Goal: Task Accomplishment & Management: Manage account settings

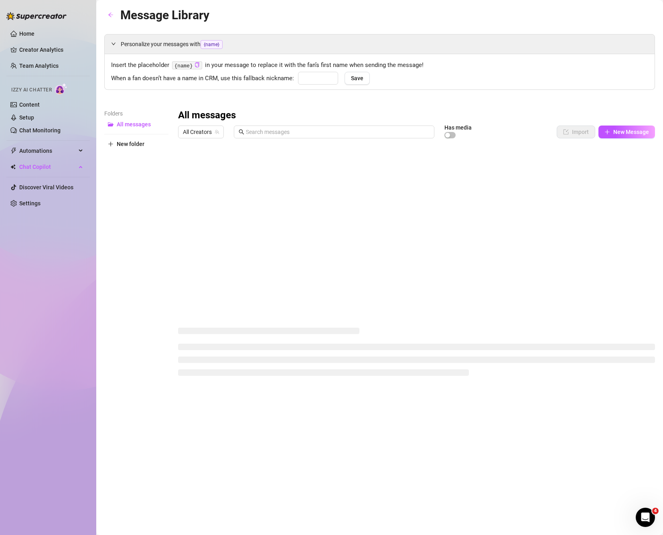
type input "babe"
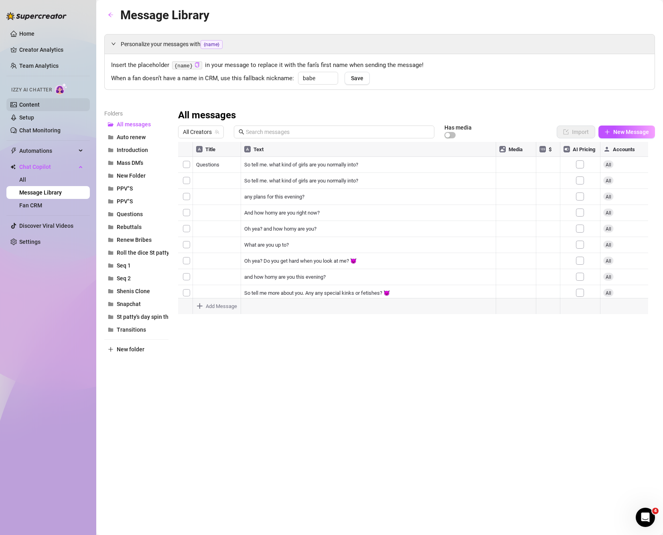
click at [28, 102] on link "Content" at bounding box center [29, 105] width 20 height 6
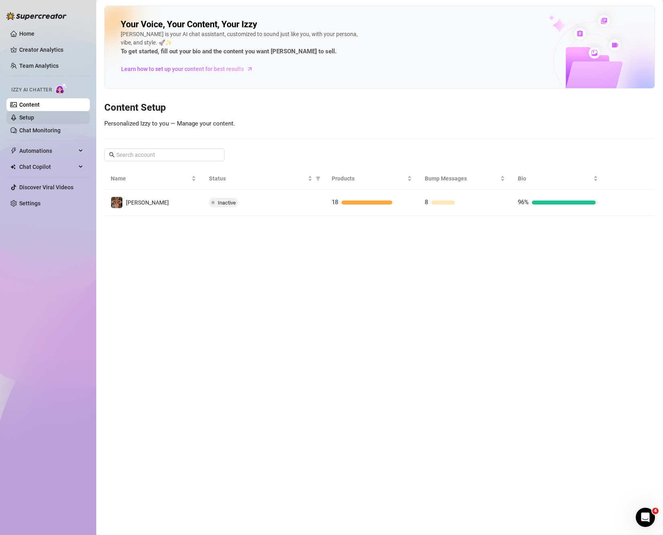
click at [32, 114] on link "Setup" at bounding box center [26, 117] width 15 height 6
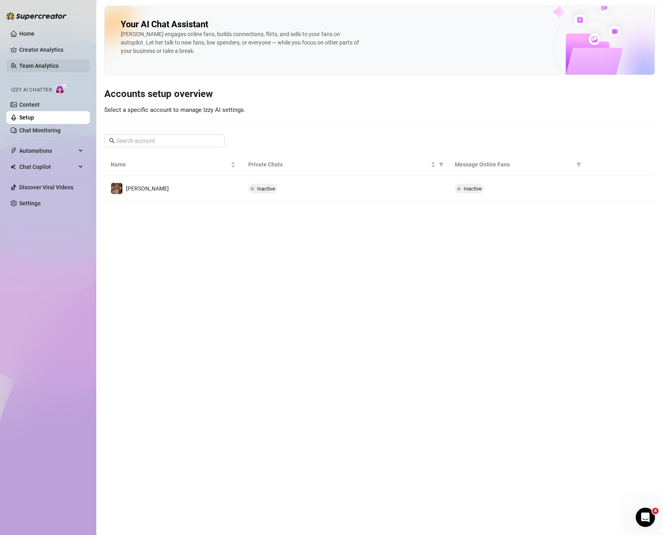
click at [40, 63] on link "Team Analytics" at bounding box center [38, 66] width 39 height 6
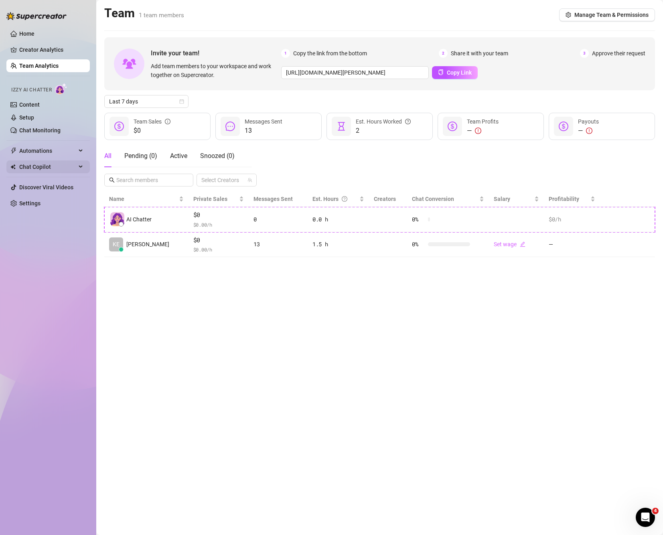
click at [39, 165] on span "Chat Copilot" at bounding box center [47, 166] width 57 height 13
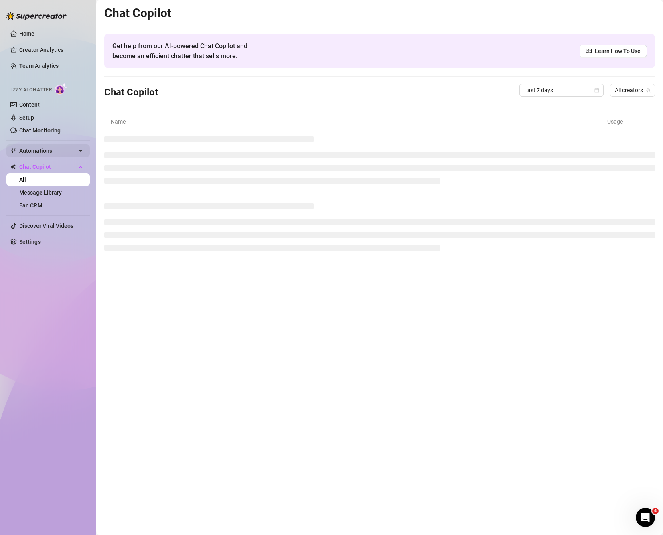
click at [42, 148] on span "Automations" at bounding box center [47, 150] width 57 height 13
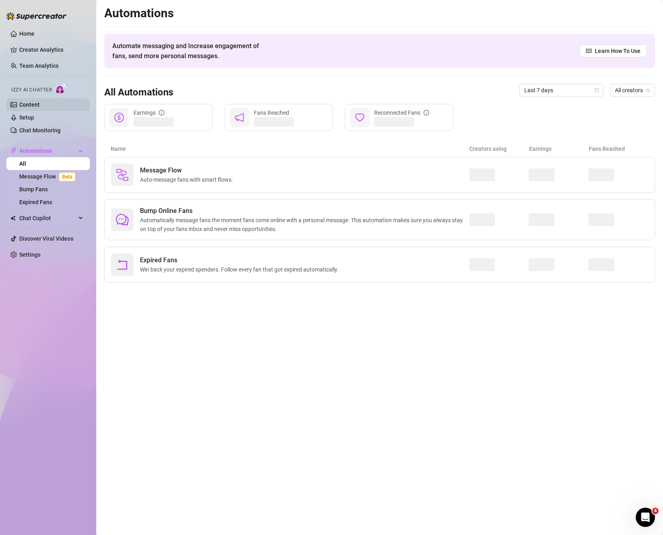
click at [29, 103] on link "Content" at bounding box center [29, 105] width 20 height 6
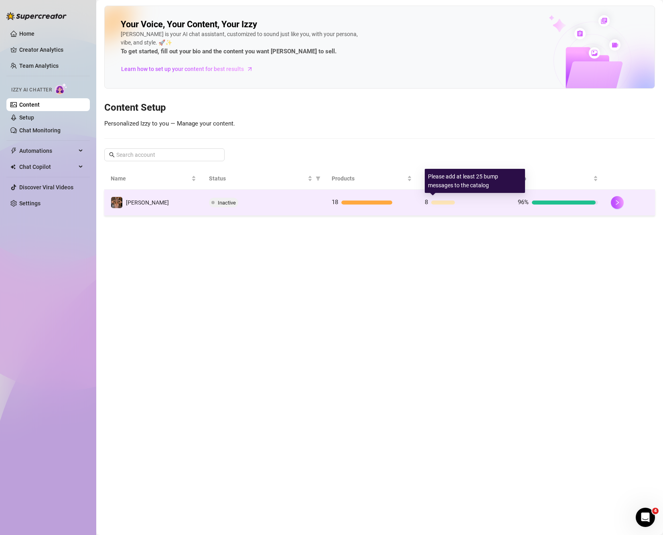
click at [447, 205] on div "8" at bounding box center [465, 203] width 80 height 10
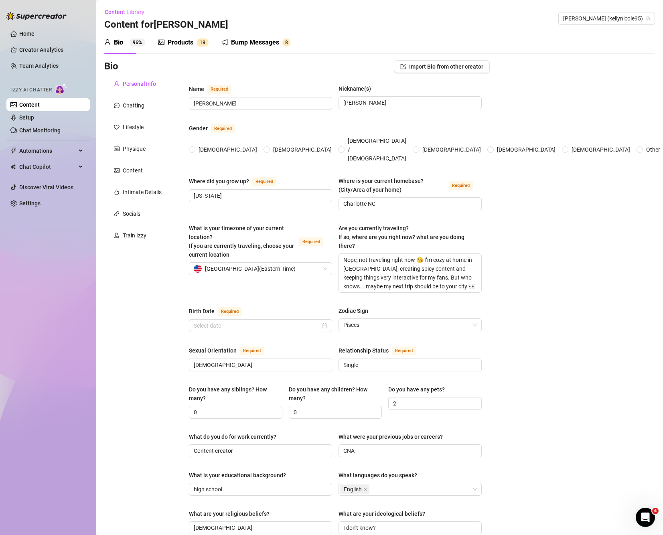
radio input "true"
type input "[DATE]"
click at [34, 118] on link "Setup" at bounding box center [26, 117] width 15 height 6
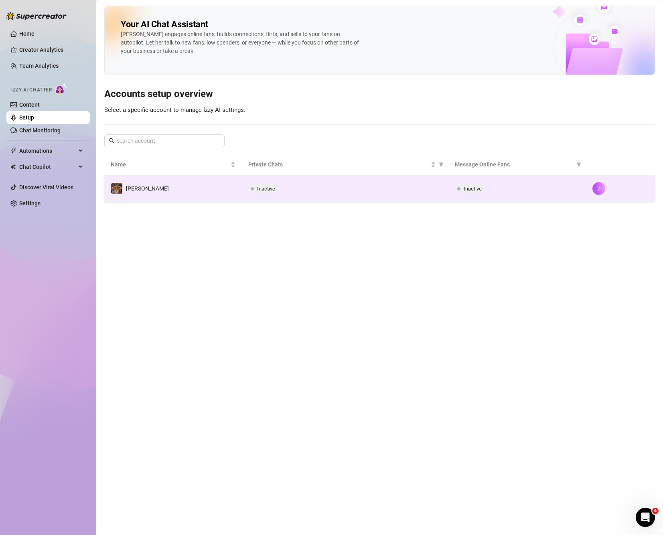
click at [525, 185] on div "Inactive" at bounding box center [517, 189] width 125 height 10
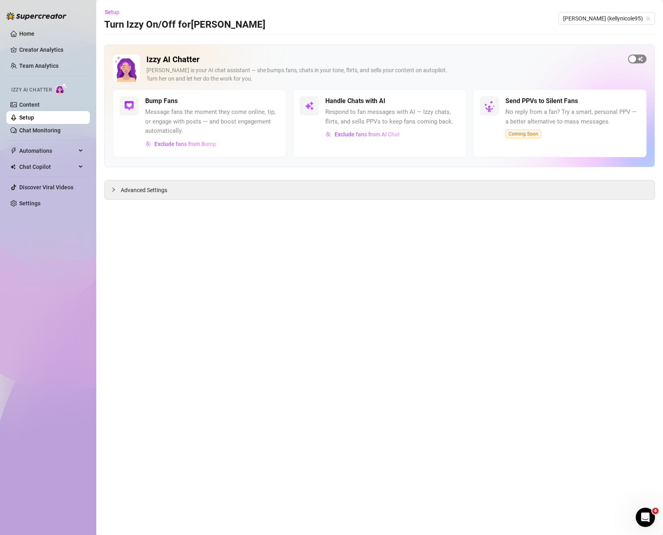
click at [633, 60] on div "button" at bounding box center [632, 58] width 7 height 7
click at [366, 189] on div "Advanced Settings" at bounding box center [380, 190] width 550 height 19
click at [129, 195] on span "Advanced Settings" at bounding box center [144, 190] width 47 height 9
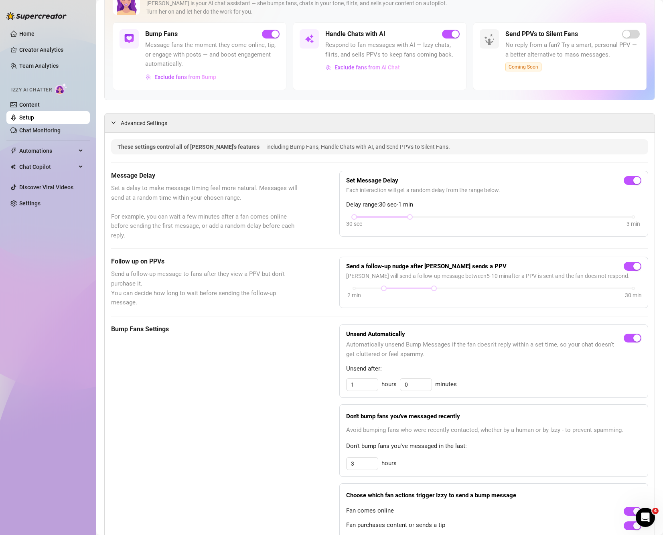
scroll to position [201, 0]
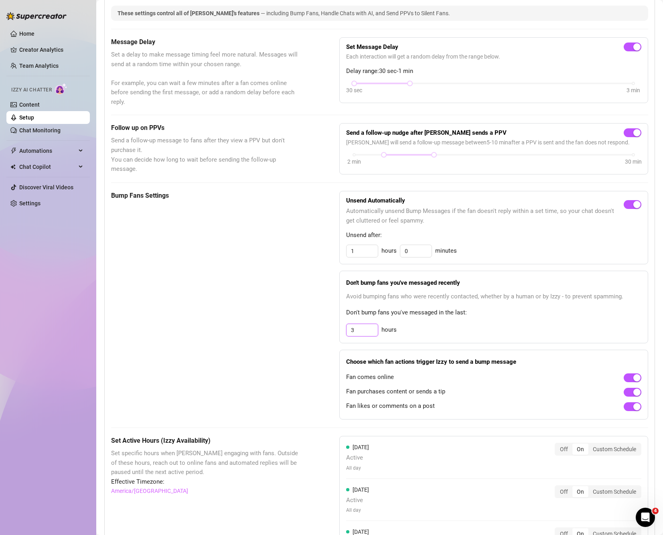
click at [357, 333] on input "3" at bounding box center [362, 330] width 31 height 12
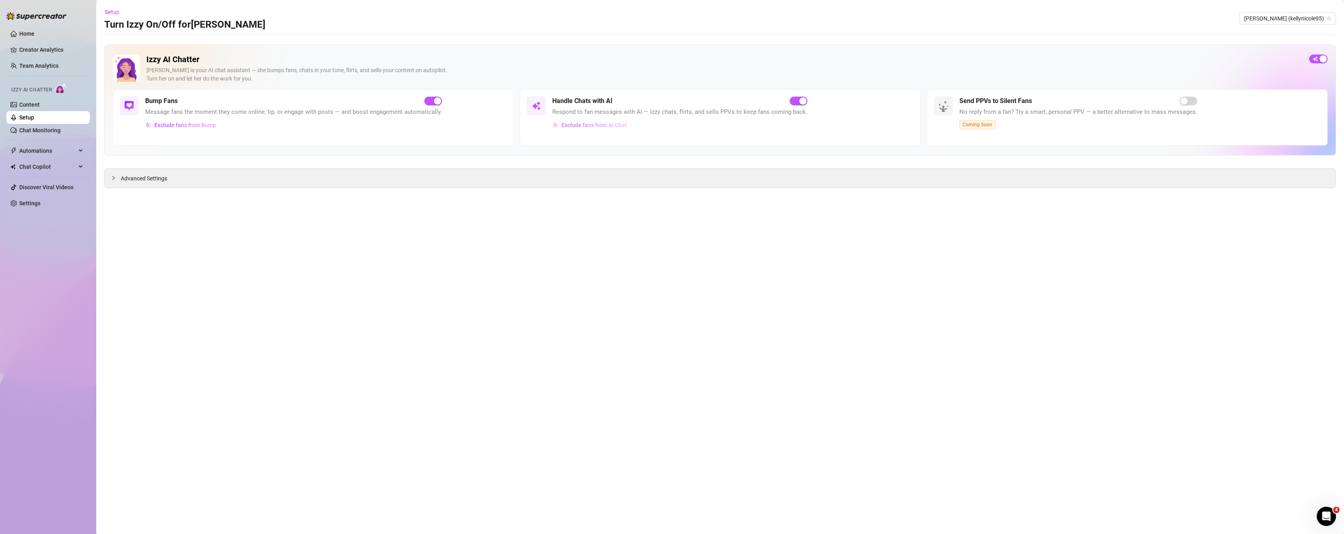
click at [598, 126] on span "Exclude fans from AI Chat" at bounding box center [594, 125] width 65 height 6
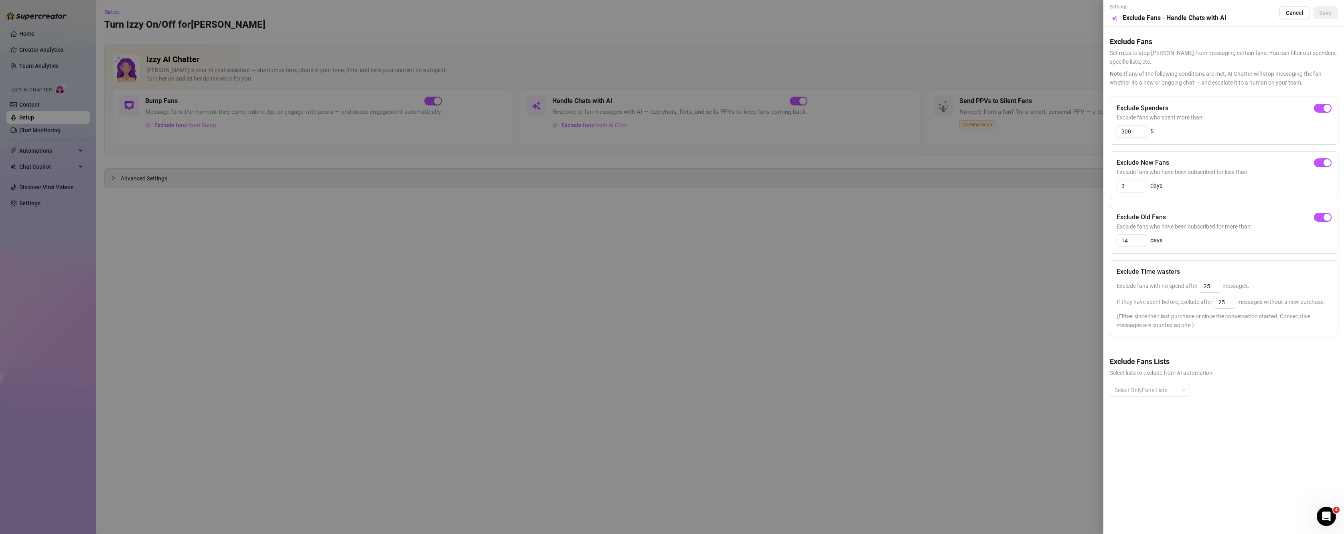
drag, startPoint x: 386, startPoint y: 126, endPoint x: 350, endPoint y: 130, distance: 36.7
click at [385, 126] on div at bounding box center [672, 267] width 1344 height 534
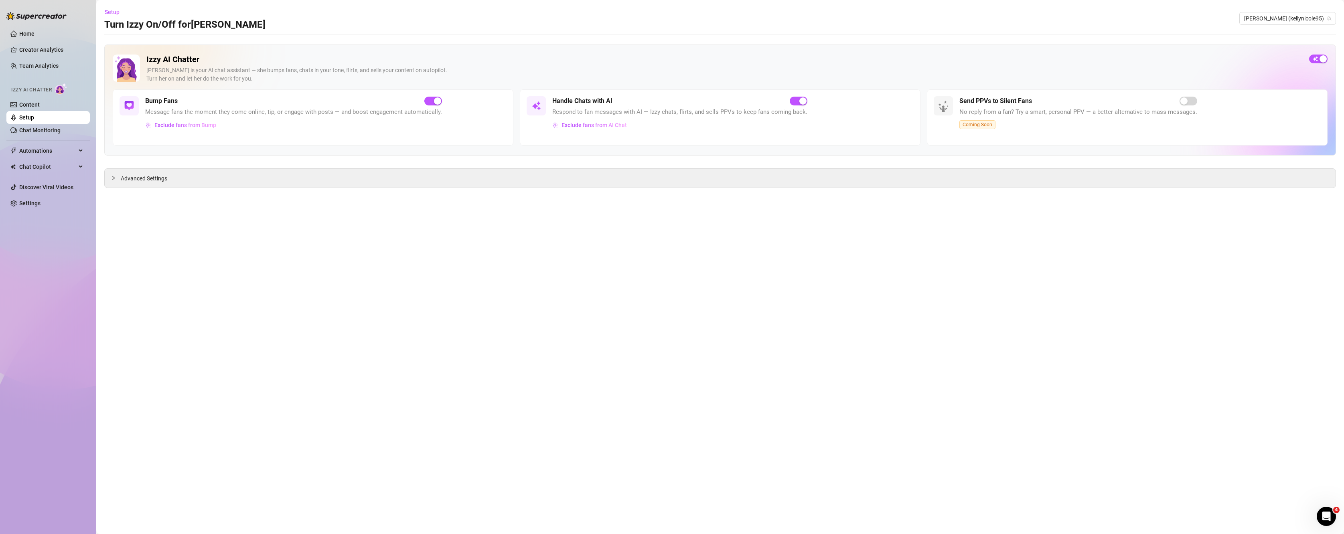
click at [190, 127] on span "Exclude fans from Bump" at bounding box center [185, 125] width 62 height 6
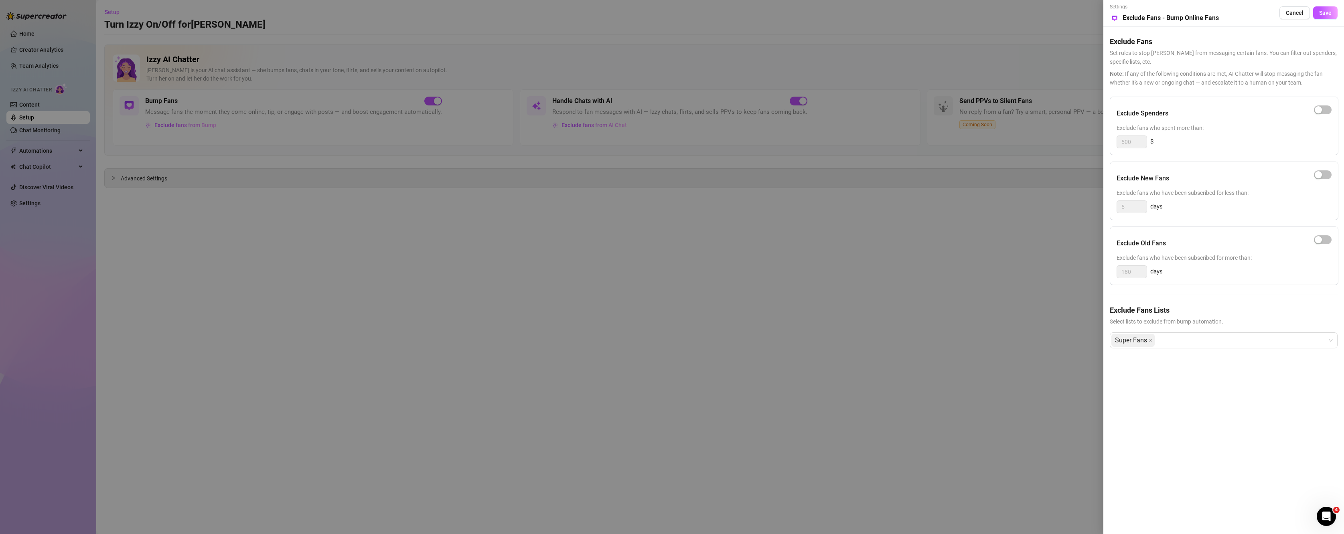
click at [663, 256] on div at bounding box center [672, 267] width 1344 height 534
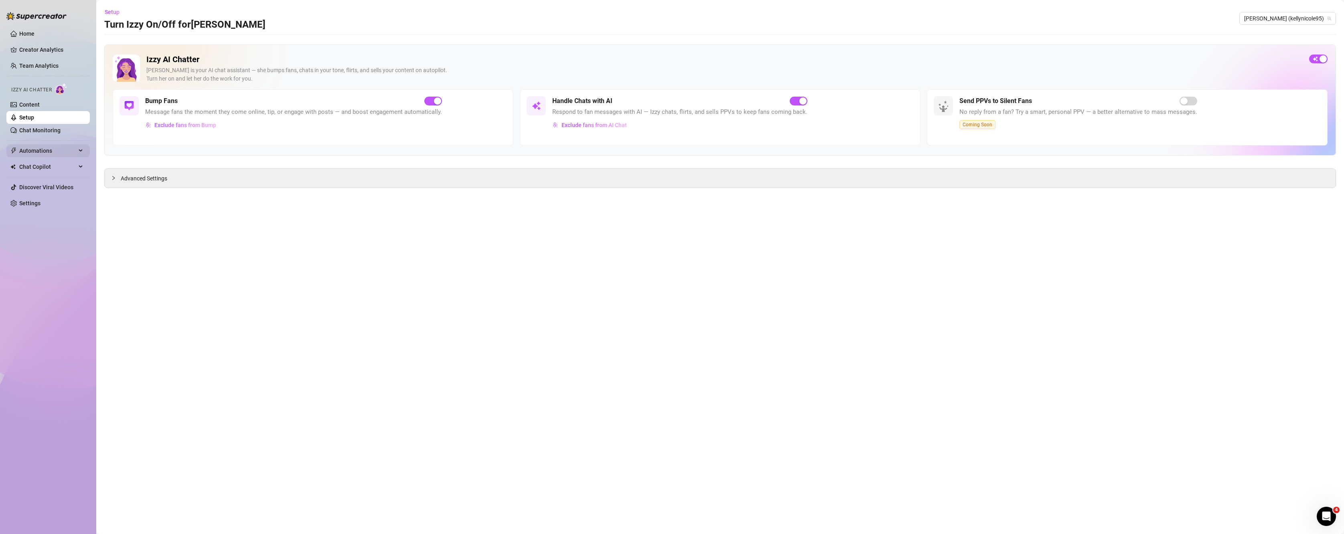
click at [20, 155] on span "Automations" at bounding box center [47, 150] width 57 height 13
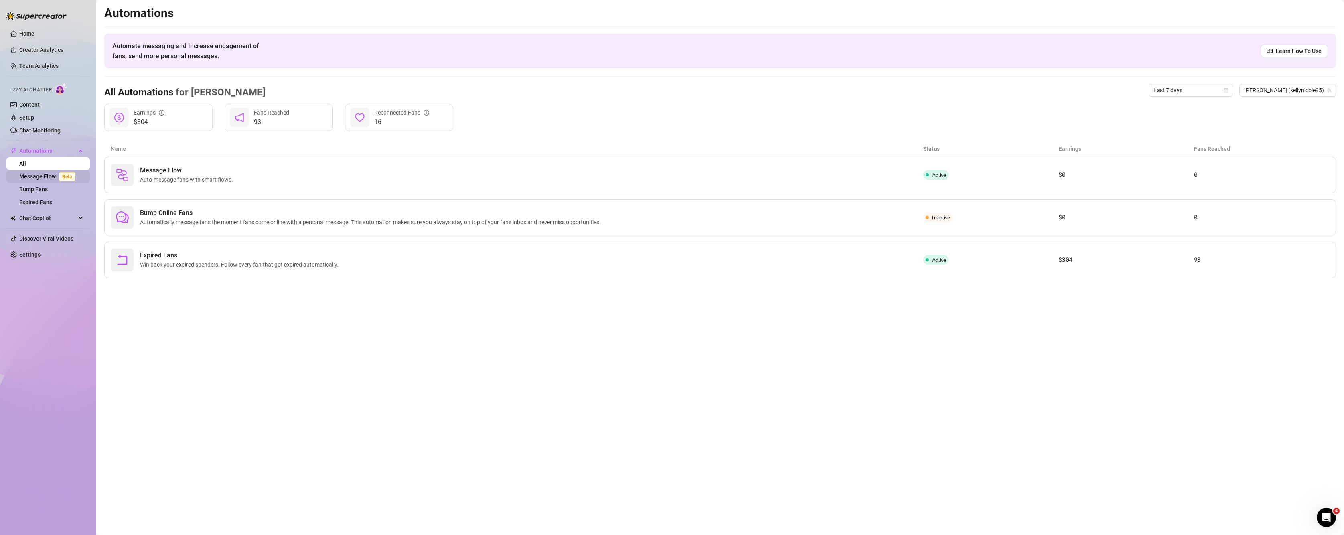
click at [35, 179] on link "Message Flow Beta" at bounding box center [48, 176] width 59 height 6
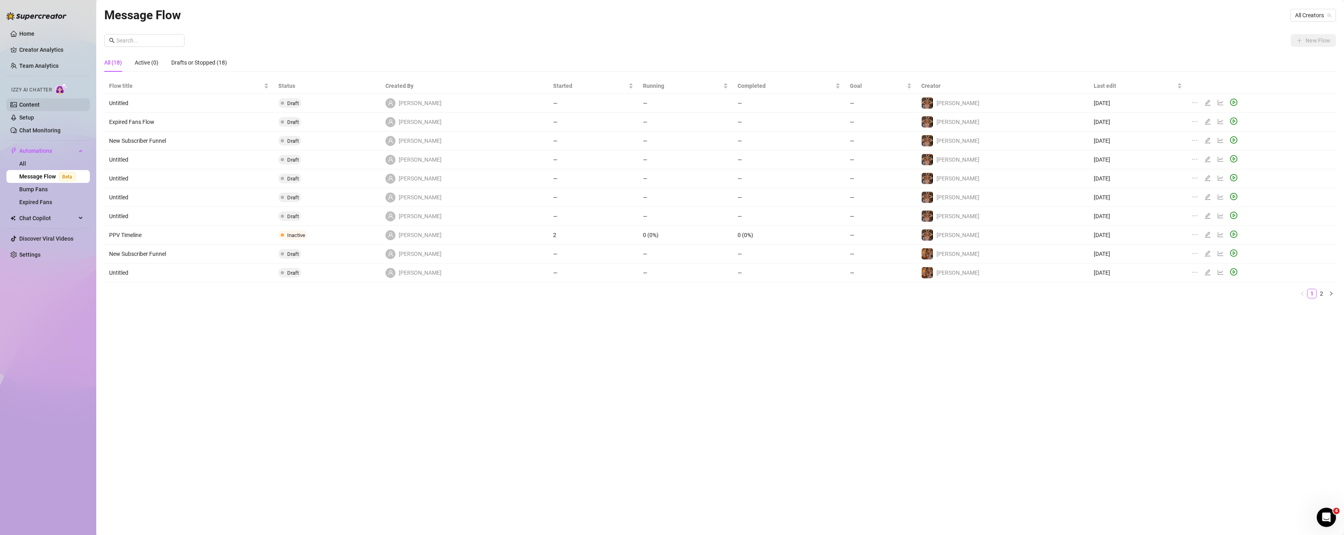
click at [30, 107] on link "Content" at bounding box center [29, 105] width 20 height 6
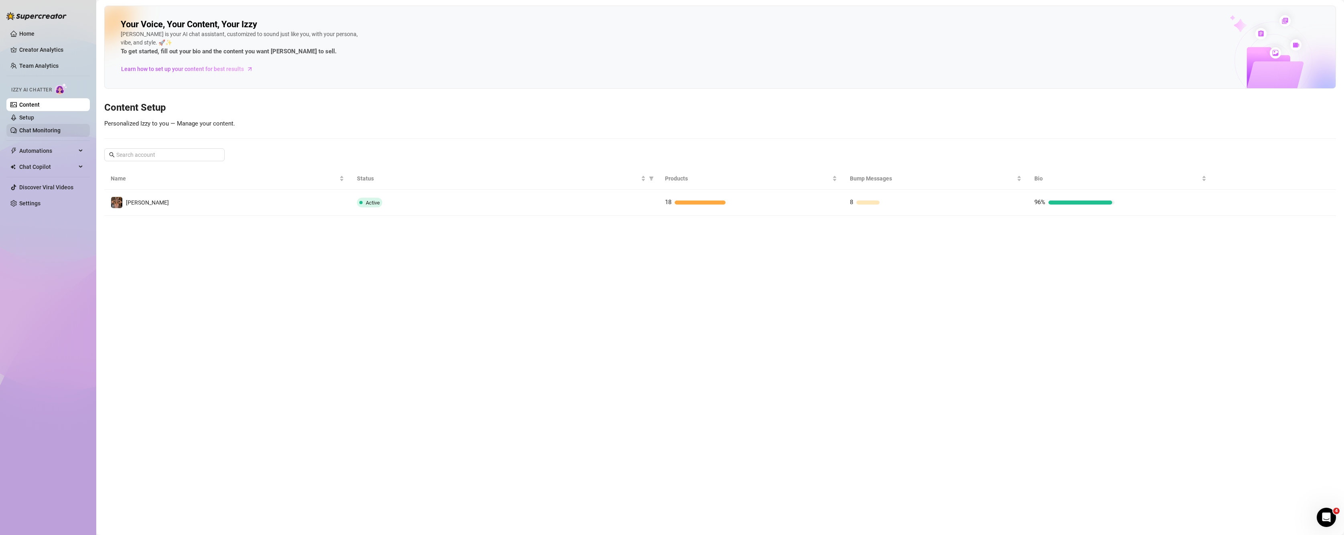
click at [58, 131] on link "Chat Monitoring" at bounding box center [39, 130] width 41 height 6
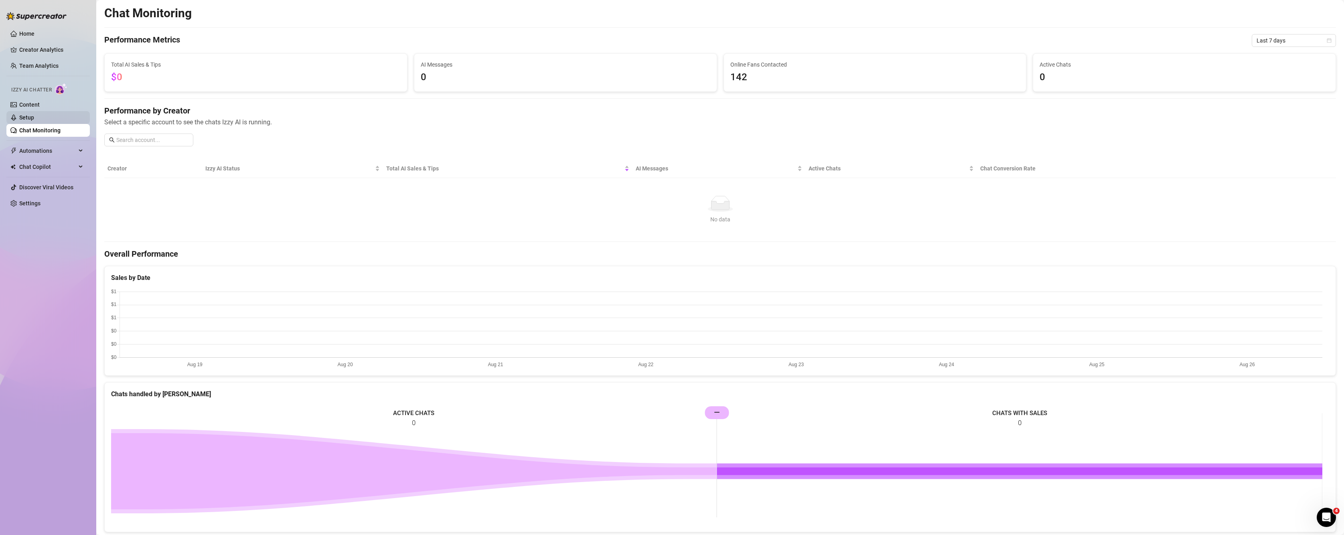
click at [30, 117] on link "Setup" at bounding box center [26, 117] width 15 height 6
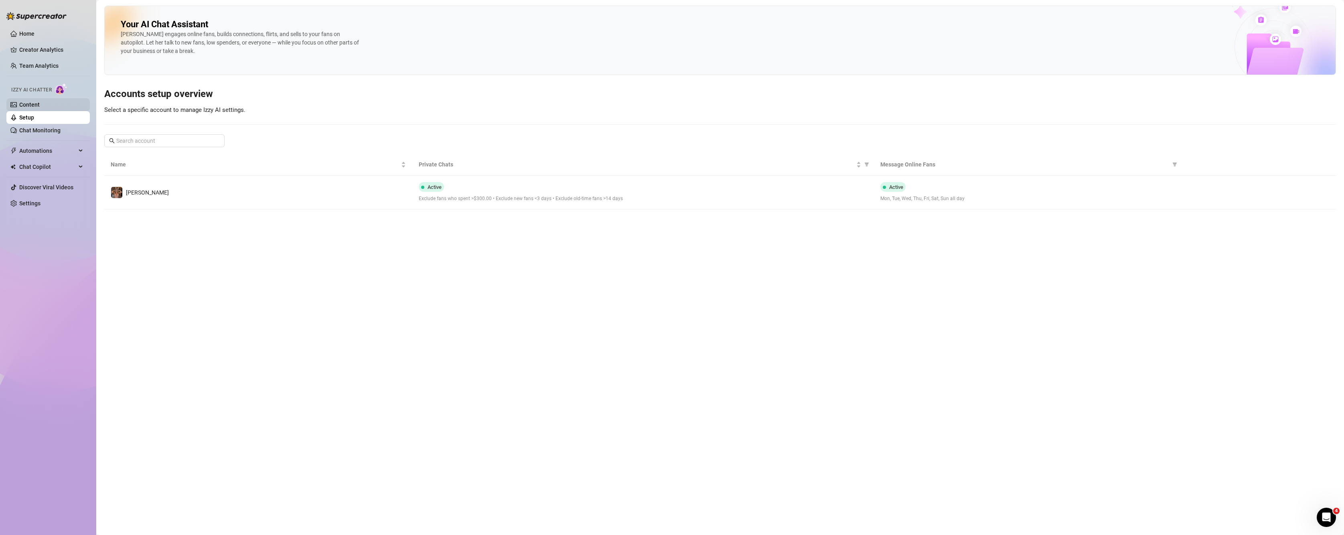
click at [35, 106] on link "Content" at bounding box center [29, 105] width 20 height 6
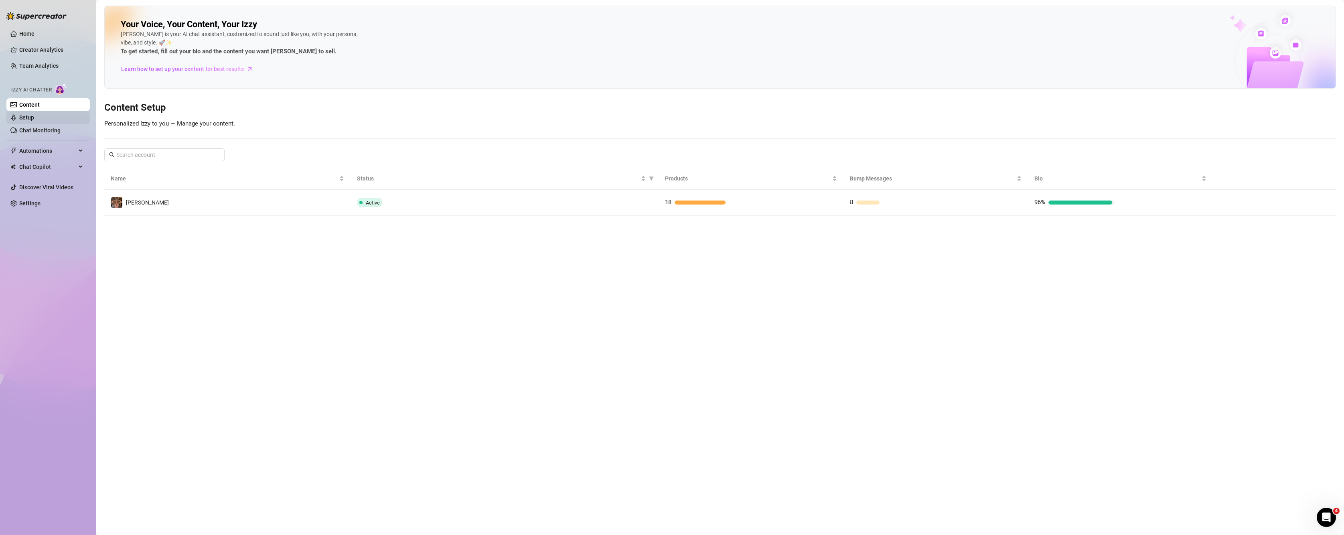
click at [34, 116] on link "Setup" at bounding box center [26, 117] width 15 height 6
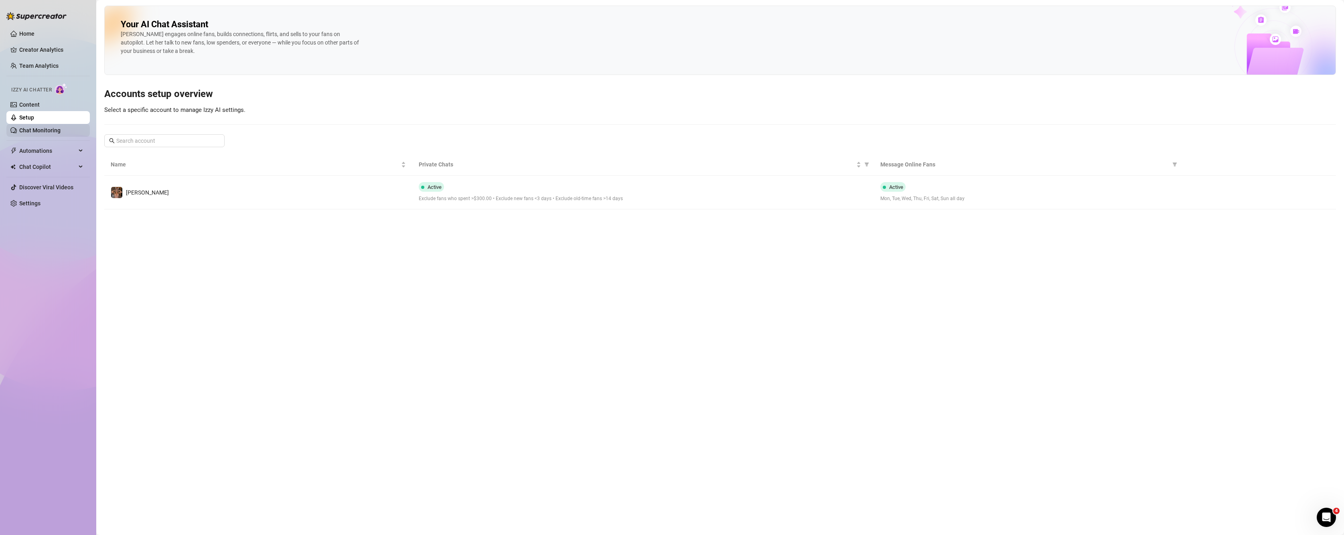
click at [61, 134] on link "Chat Monitoring" at bounding box center [39, 130] width 41 height 6
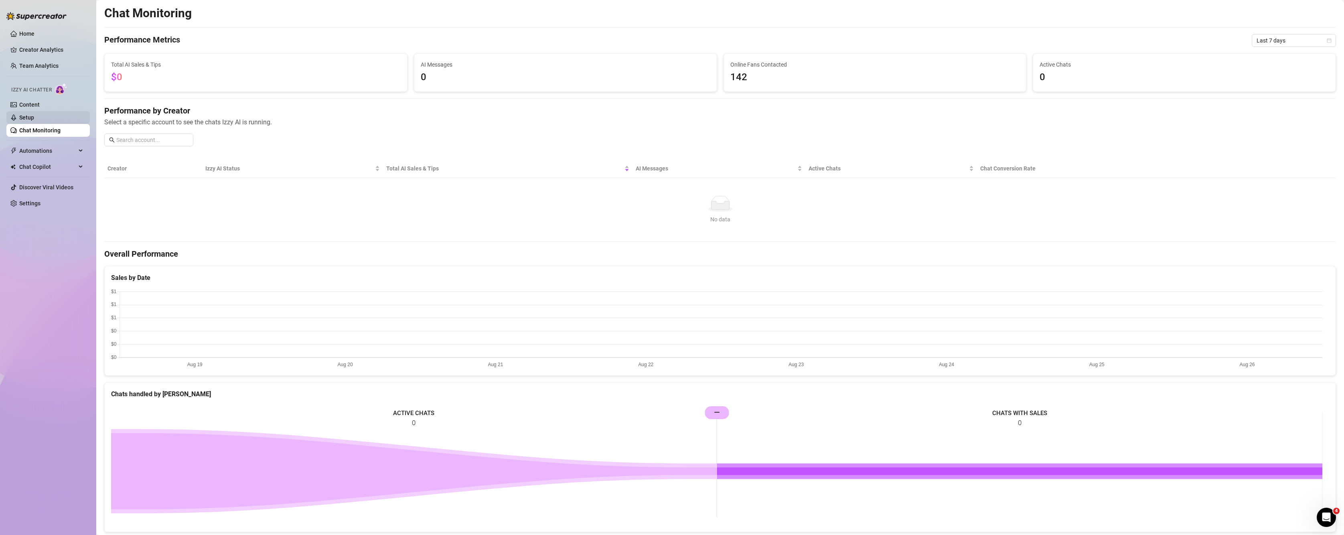
click at [34, 114] on link "Setup" at bounding box center [26, 117] width 15 height 6
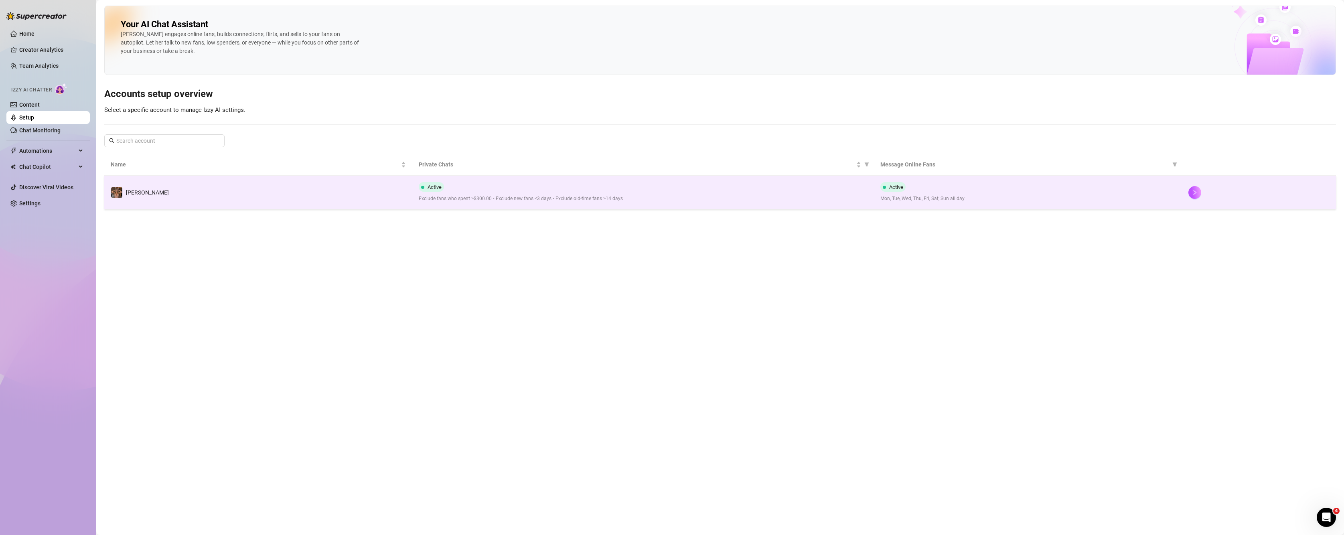
click at [663, 191] on div "Active Exclude fans who spent >$300.00 • Exclude new fans <3 days • Exclude old…" at bounding box center [643, 192] width 449 height 20
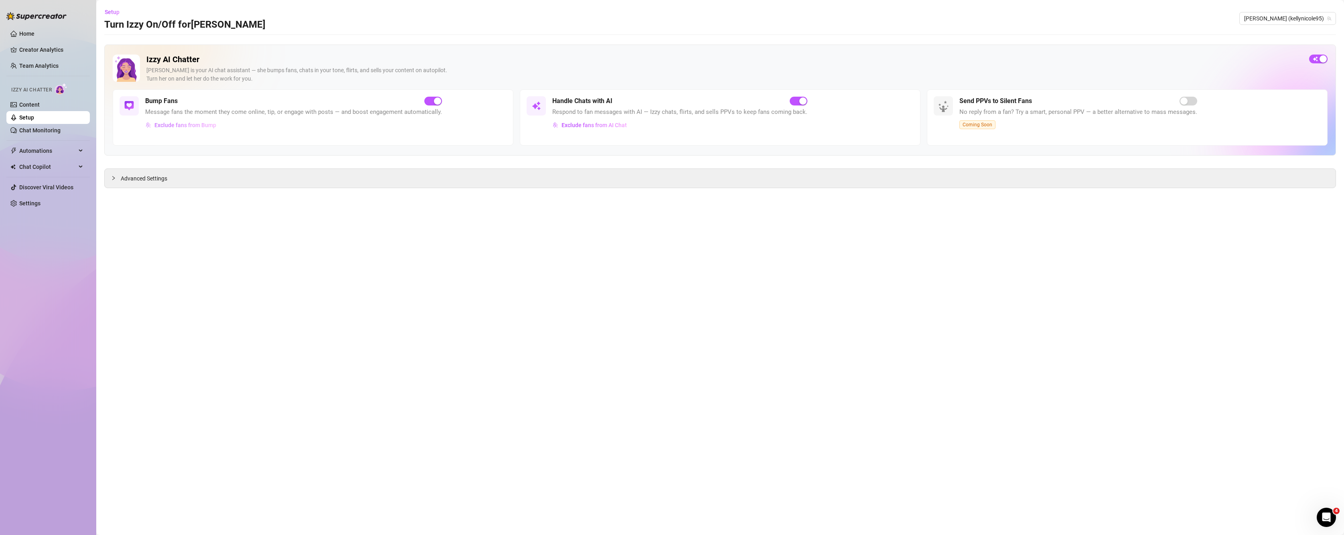
click at [184, 124] on span "Exclude fans from Bump" at bounding box center [185, 125] width 62 height 6
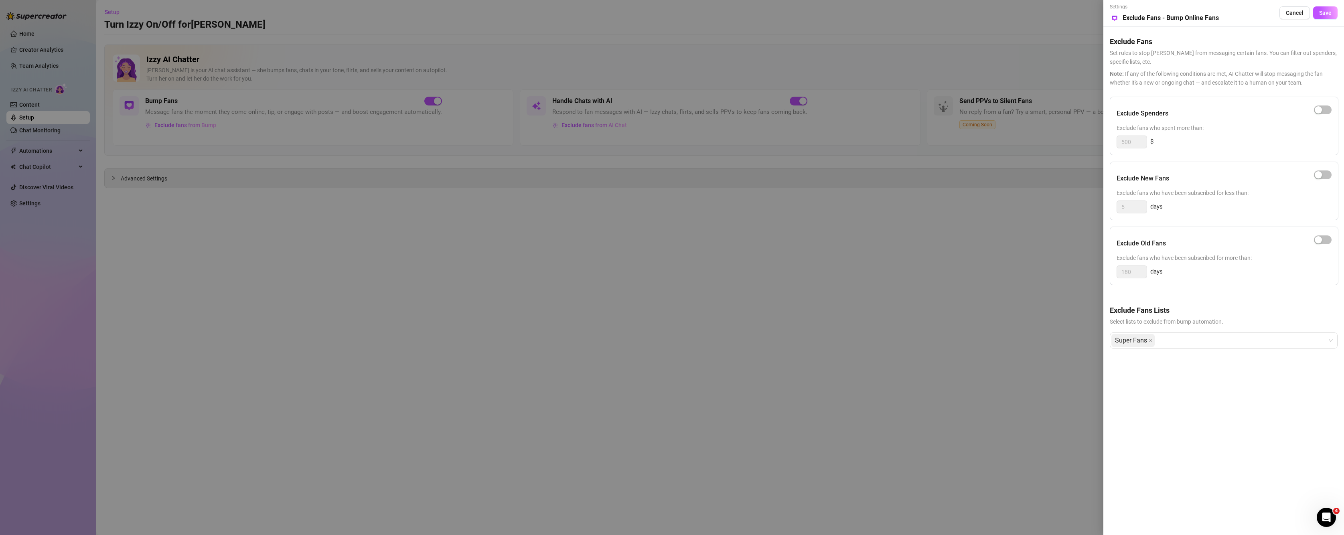
click at [663, 274] on div at bounding box center [672, 267] width 1344 height 535
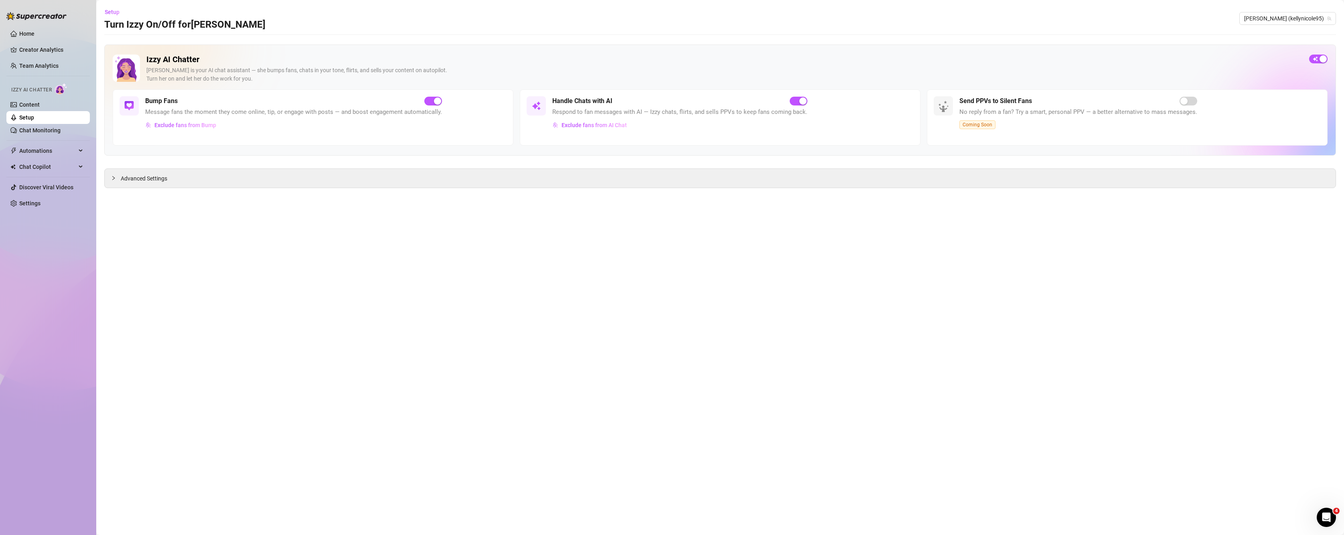
click at [510, 193] on main "Setup Turn Izzy On/Off for Kelly Kelly (kellynicole95) Izzy AI Chatter Izzy is …" at bounding box center [720, 267] width 1248 height 535
click at [492, 183] on div "Advanced Settings" at bounding box center [720, 178] width 1231 height 19
click at [663, 106] on div "Send PPVs to Silent Fans" at bounding box center [1079, 101] width 238 height 10
click at [600, 122] on span "Exclude fans from AI Chat" at bounding box center [594, 125] width 65 height 6
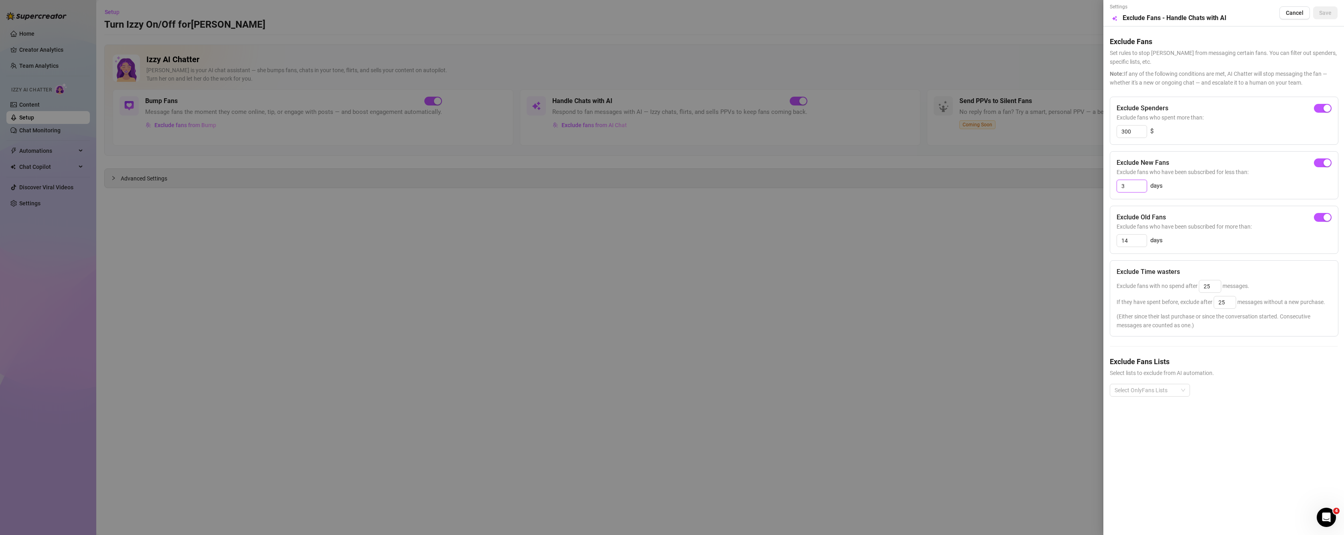
click at [663, 189] on input "3" at bounding box center [1132, 186] width 30 height 12
click at [663, 181] on div "days" at bounding box center [1224, 186] width 215 height 13
click at [663, 219] on div "button" at bounding box center [1327, 217] width 7 height 7
click at [663, 12] on button "Save" at bounding box center [1326, 12] width 24 height 13
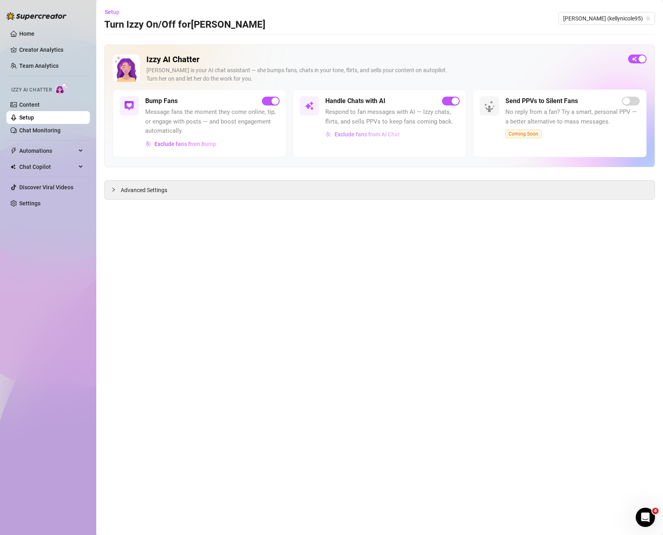
click at [341, 135] on span "Exclude fans from AI Chat" at bounding box center [367, 134] width 65 height 6
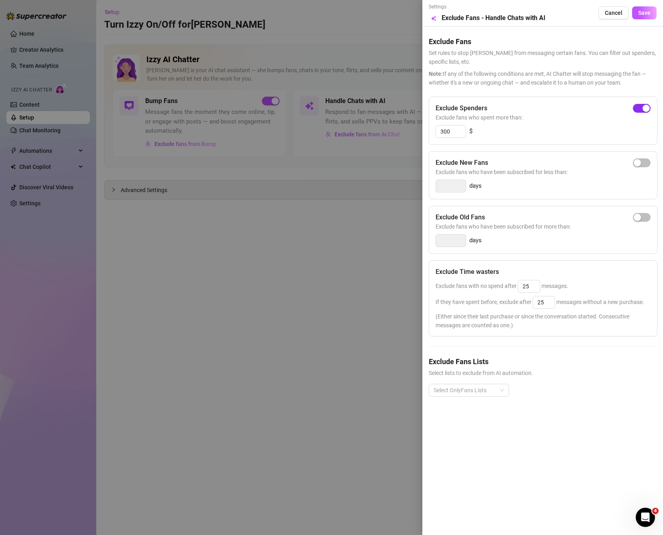
click at [640, 107] on span "button" at bounding box center [642, 108] width 18 height 9
drag, startPoint x: 534, startPoint y: 285, endPoint x: 497, endPoint y: 284, distance: 36.1
click at [497, 284] on span "Exclude fans with no spend after 25 messages." at bounding box center [502, 286] width 133 height 6
click at [545, 305] on input "25" at bounding box center [544, 302] width 22 height 12
type input "2"
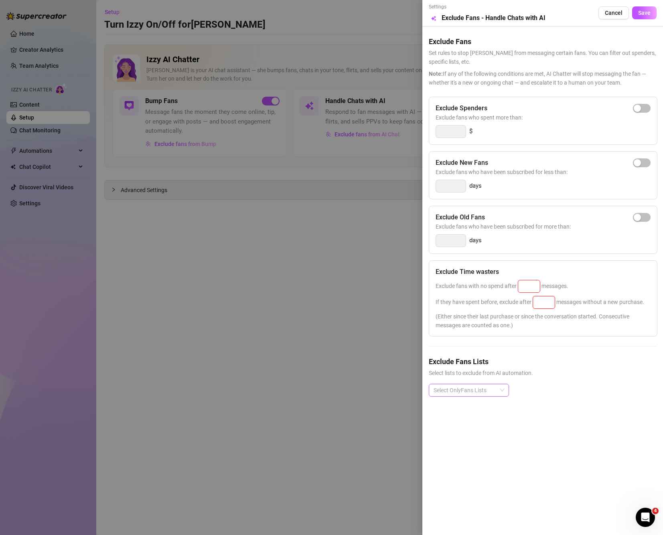
click at [487, 386] on div at bounding box center [464, 390] width 69 height 11
click at [570, 412] on div "Settings Preview Exclude Fans - Handle Chats with AI Cancel Save Exclude Fans S…" at bounding box center [542, 267] width 241 height 535
drag, startPoint x: 316, startPoint y: 326, endPoint x: 320, endPoint y: 325, distance: 4.3
click at [320, 325] on div at bounding box center [331, 267] width 663 height 535
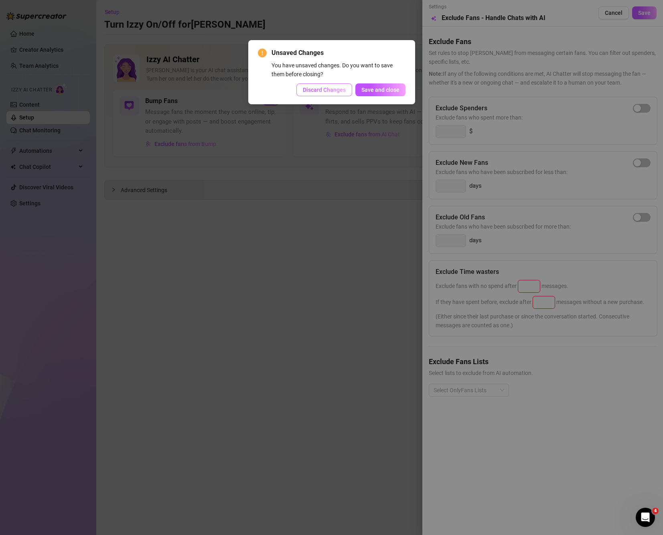
click at [326, 93] on span "Discard Changes" at bounding box center [324, 90] width 43 height 6
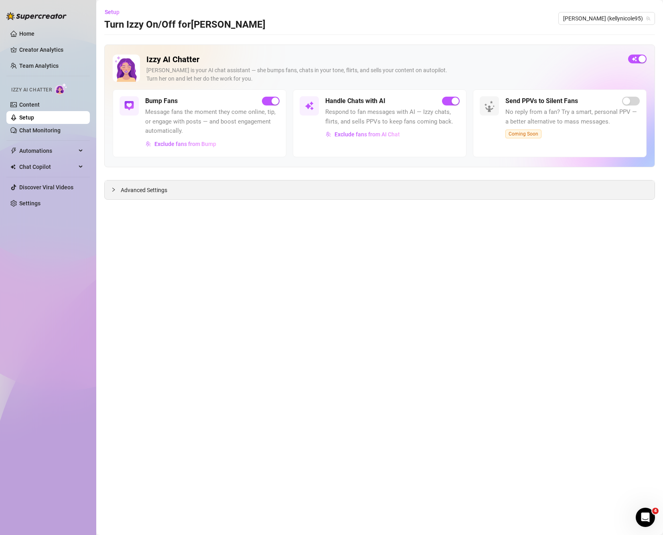
click at [191, 193] on div "Advanced Settings" at bounding box center [380, 190] width 550 height 19
click at [121, 189] on span "Advanced Settings" at bounding box center [144, 190] width 47 height 9
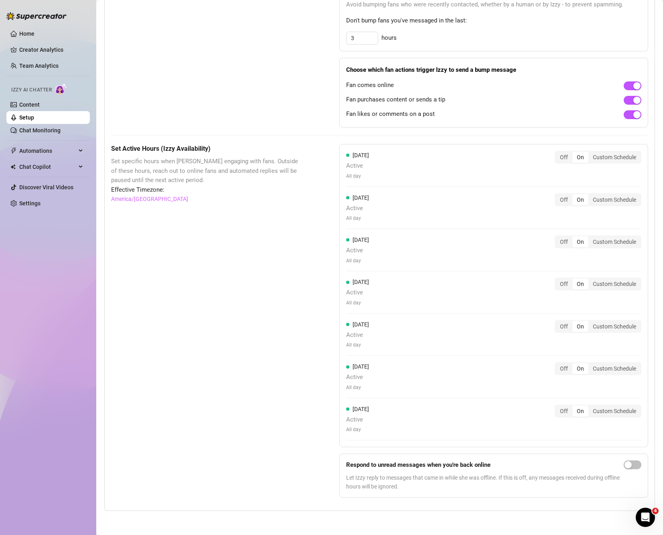
scroll to position [493, 0]
click at [27, 30] on link "Home" at bounding box center [26, 33] width 15 height 6
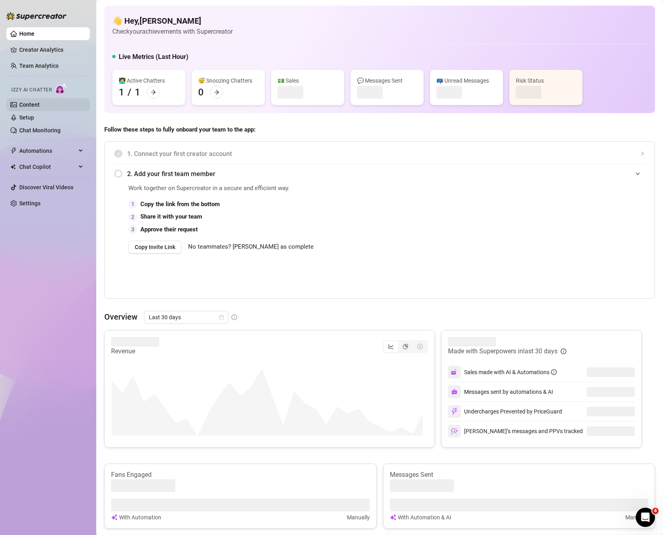
click at [34, 106] on link "Content" at bounding box center [29, 105] width 20 height 6
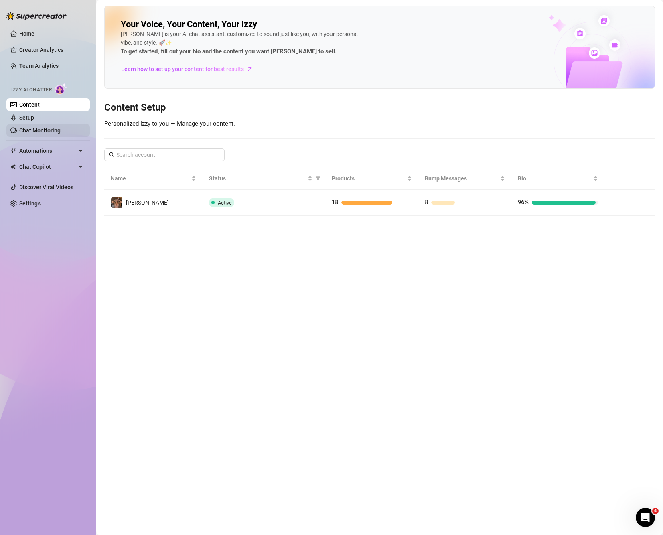
click at [34, 127] on link "Chat Monitoring" at bounding box center [39, 130] width 41 height 6
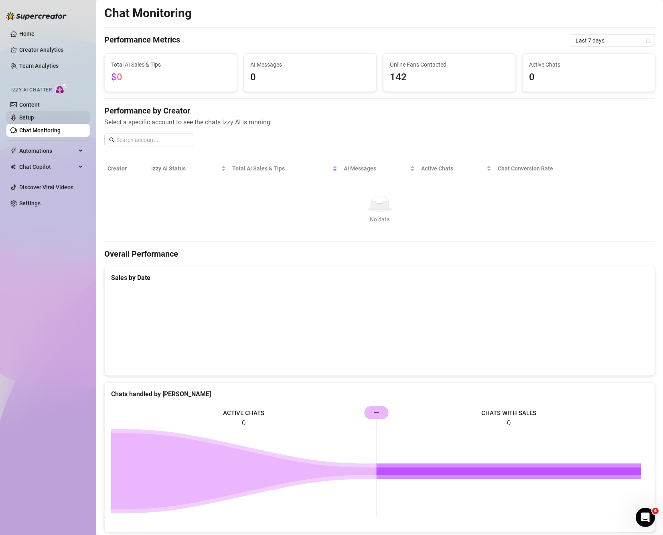
click at [34, 114] on link "Setup" at bounding box center [26, 117] width 15 height 6
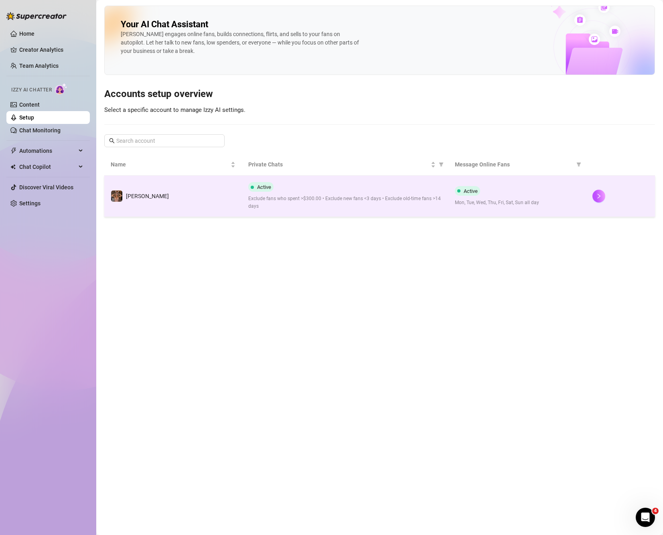
click at [357, 204] on span "Exclude fans who spent >$300.00 • Exclude new fans <3 days • Exclude old-time f…" at bounding box center [345, 202] width 194 height 15
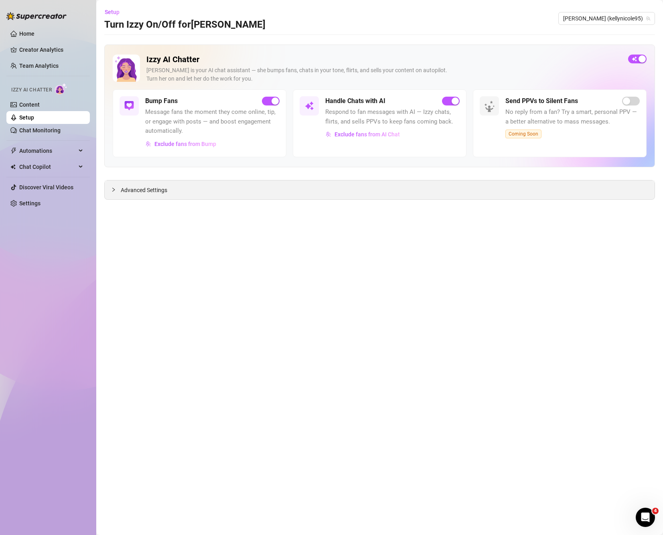
click at [268, 184] on div "Advanced Settings" at bounding box center [380, 190] width 550 height 19
click at [179, 175] on div "Izzy AI Chatter Izzy is your AI chat assistant — she bumps fans, chats in your …" at bounding box center [379, 122] width 551 height 155
click at [134, 194] on span "Advanced Settings" at bounding box center [144, 190] width 47 height 9
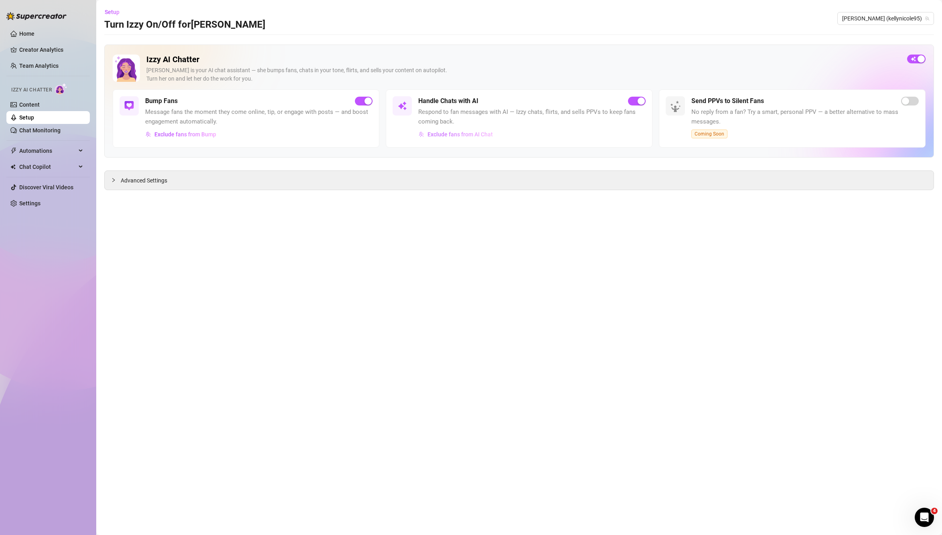
click at [485, 134] on span "Exclude fans from AI Chat" at bounding box center [460, 134] width 65 height 6
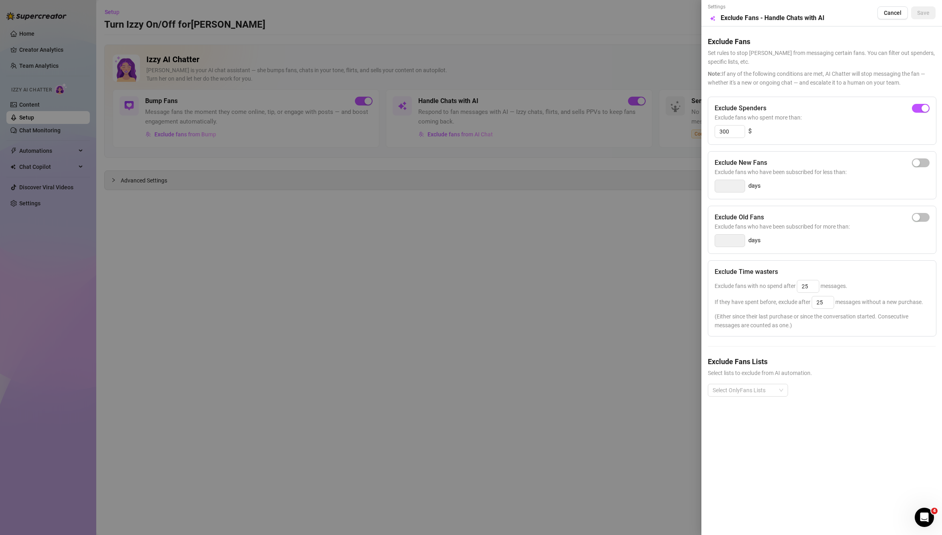
click at [376, 177] on div at bounding box center [471, 267] width 942 height 535
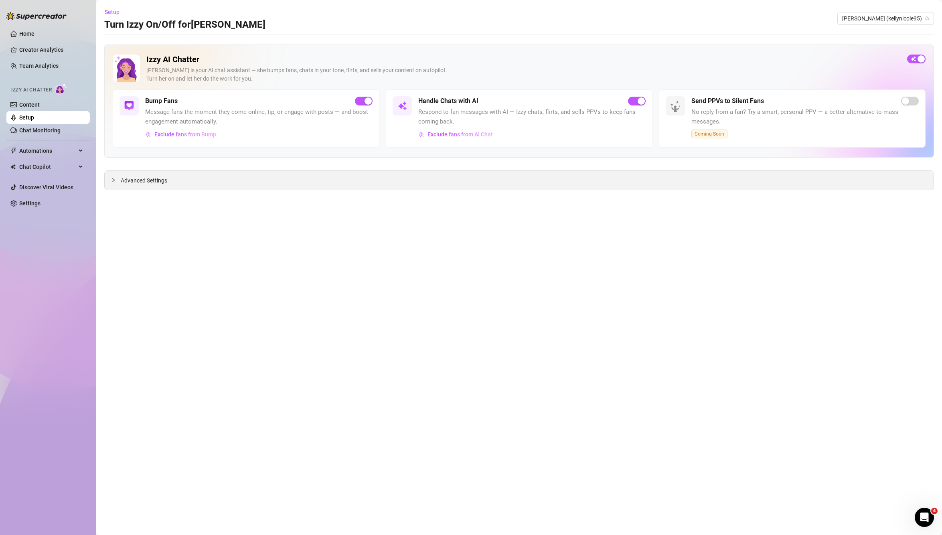
click at [157, 183] on span "Advanced Settings" at bounding box center [144, 180] width 47 height 9
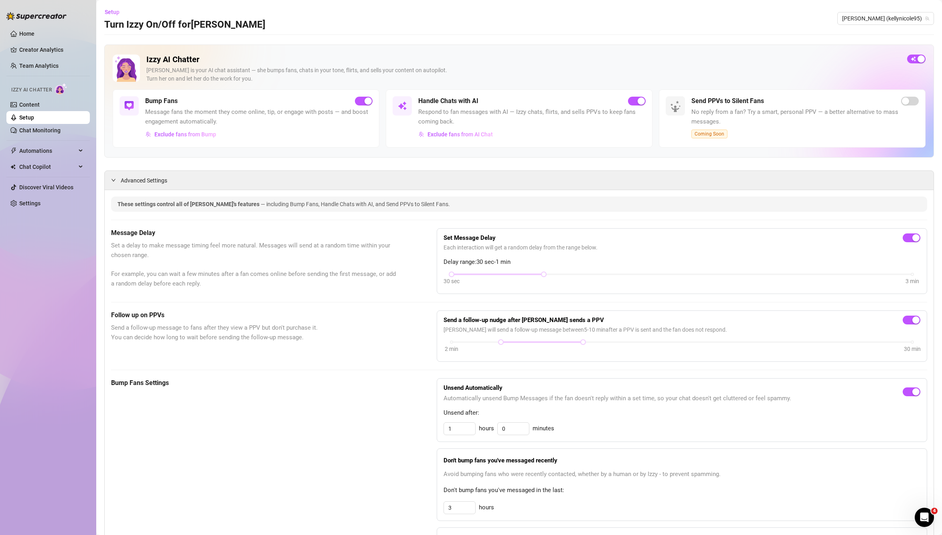
click at [143, 231] on h5 "Message Delay" at bounding box center [254, 233] width 286 height 10
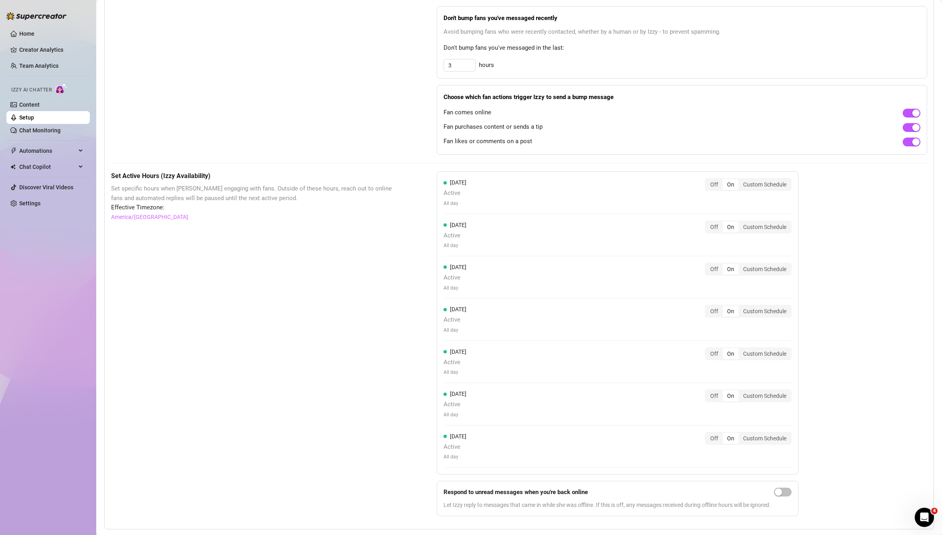
scroll to position [461, 0]
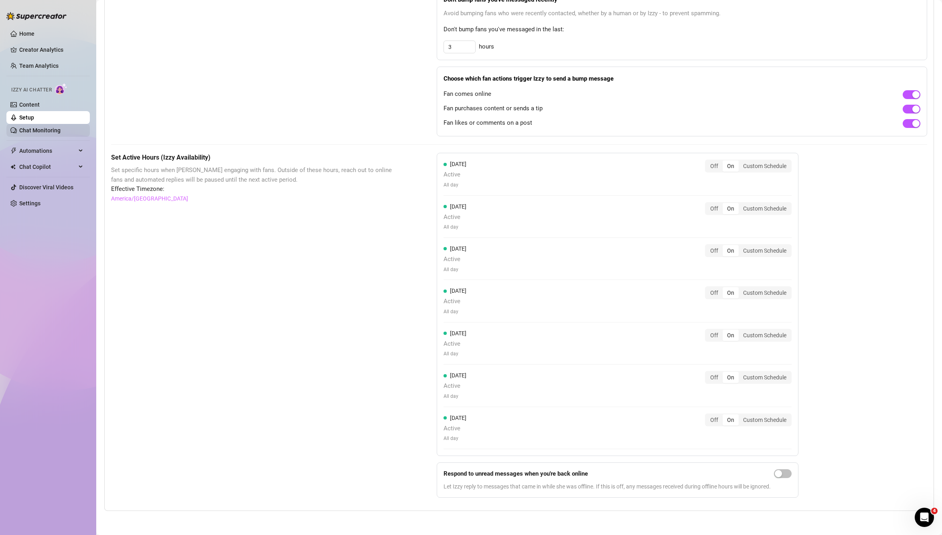
click at [47, 127] on link "Chat Monitoring" at bounding box center [39, 130] width 41 height 6
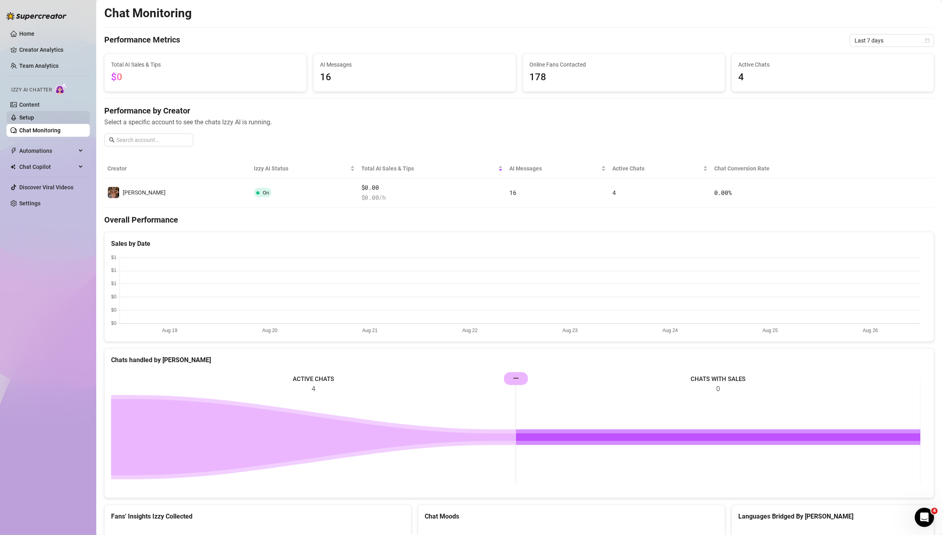
click at [29, 117] on link "Setup" at bounding box center [26, 117] width 15 height 6
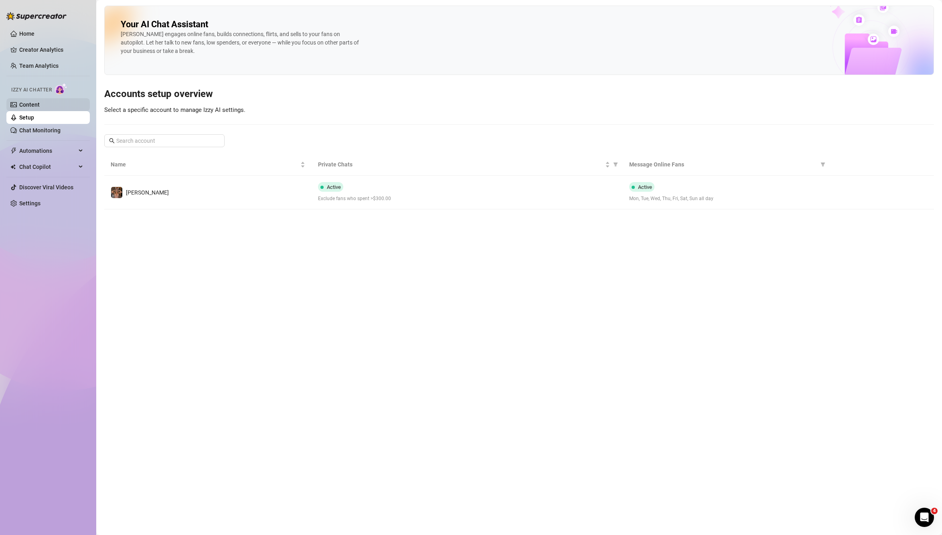
click at [19, 102] on link "Content" at bounding box center [29, 105] width 20 height 6
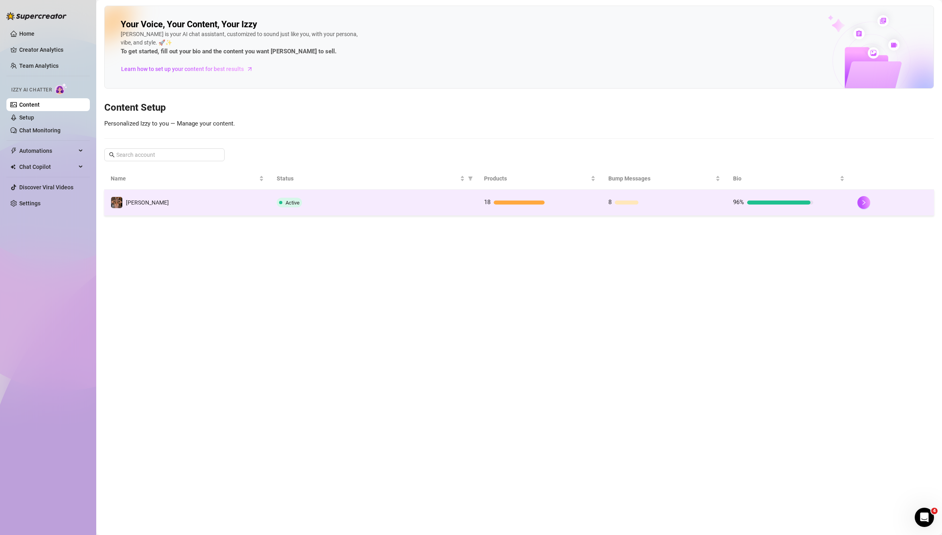
click at [734, 209] on td "96%" at bounding box center [789, 203] width 124 height 26
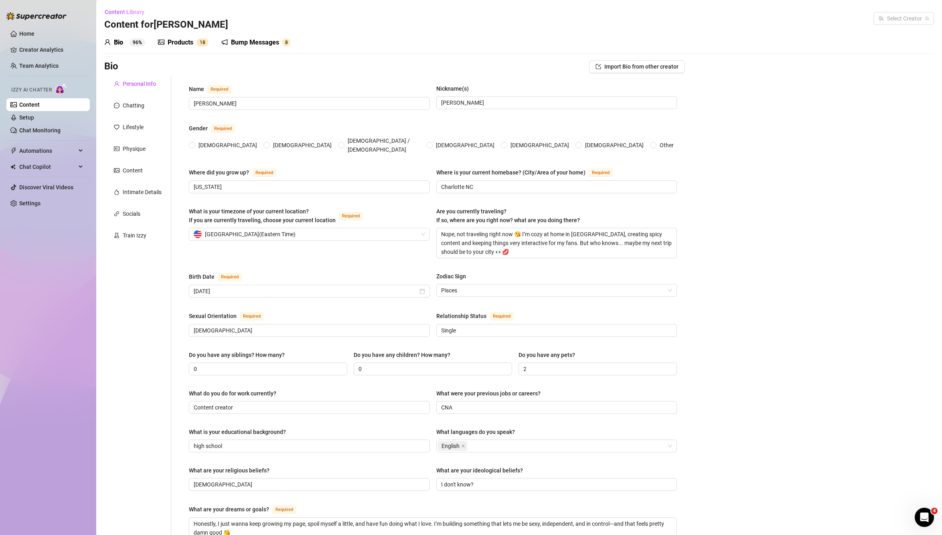
radio input "true"
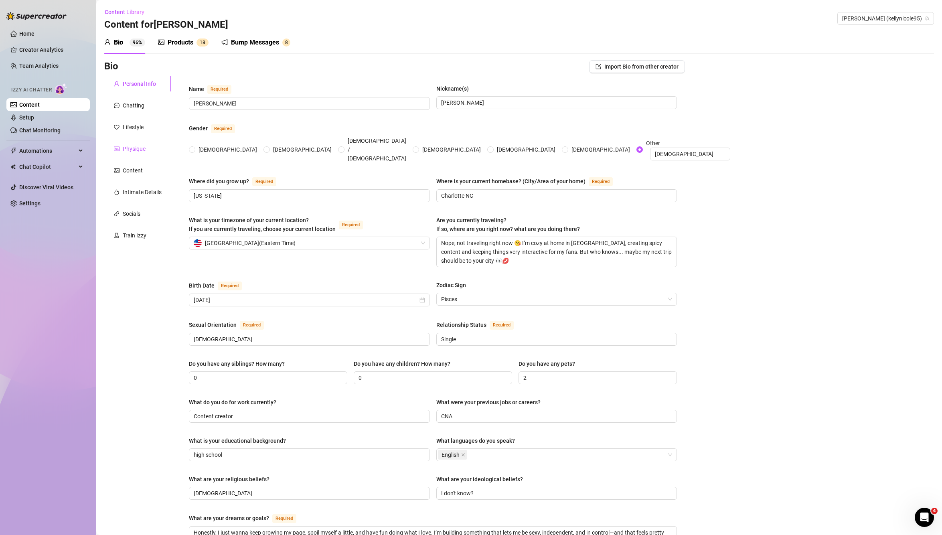
click at [129, 146] on div "Physique" at bounding box center [134, 148] width 23 height 9
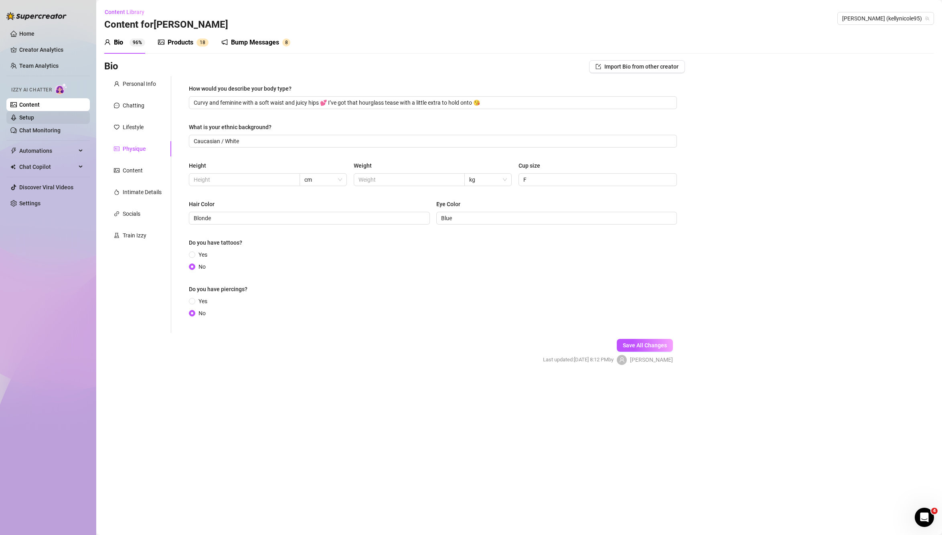
click at [25, 118] on link "Setup" at bounding box center [26, 117] width 15 height 6
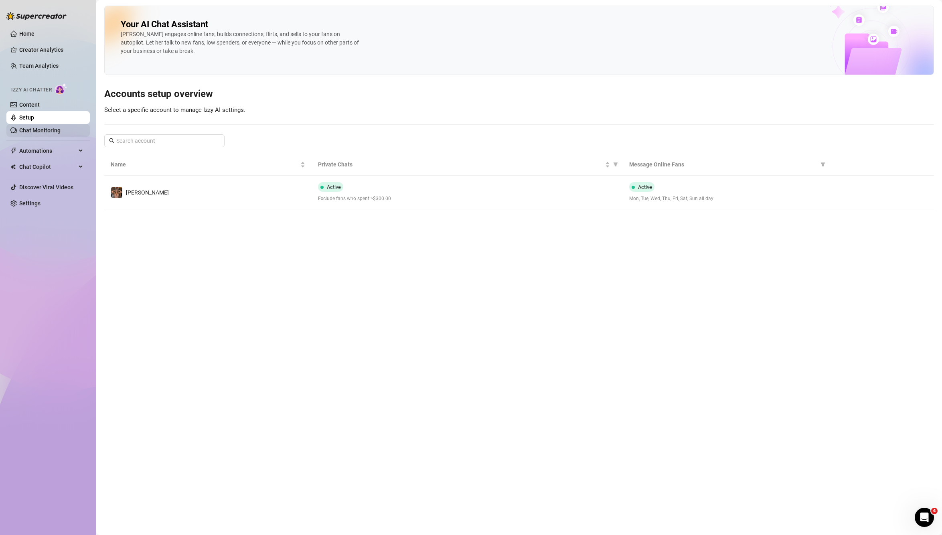
click at [32, 134] on link "Chat Monitoring" at bounding box center [39, 130] width 41 height 6
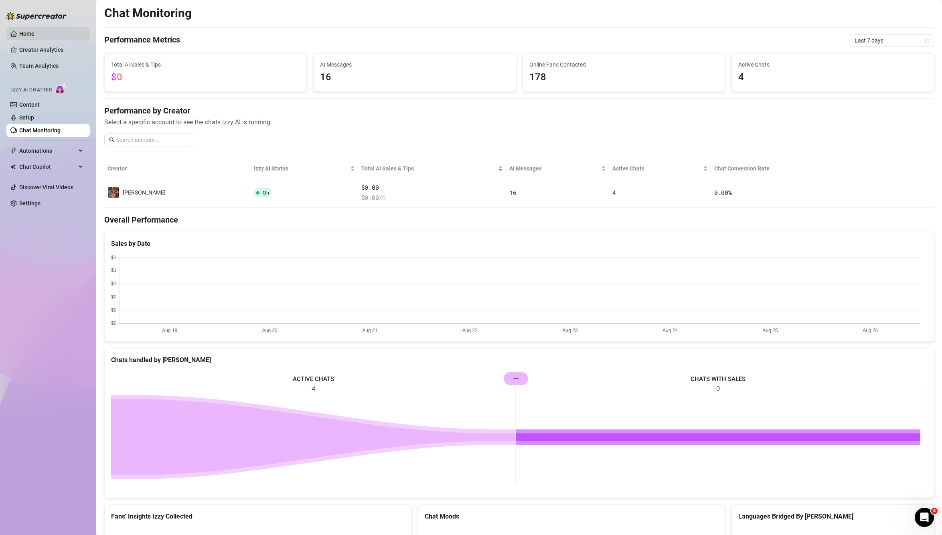
click at [25, 34] on link "Home" at bounding box center [26, 33] width 15 height 6
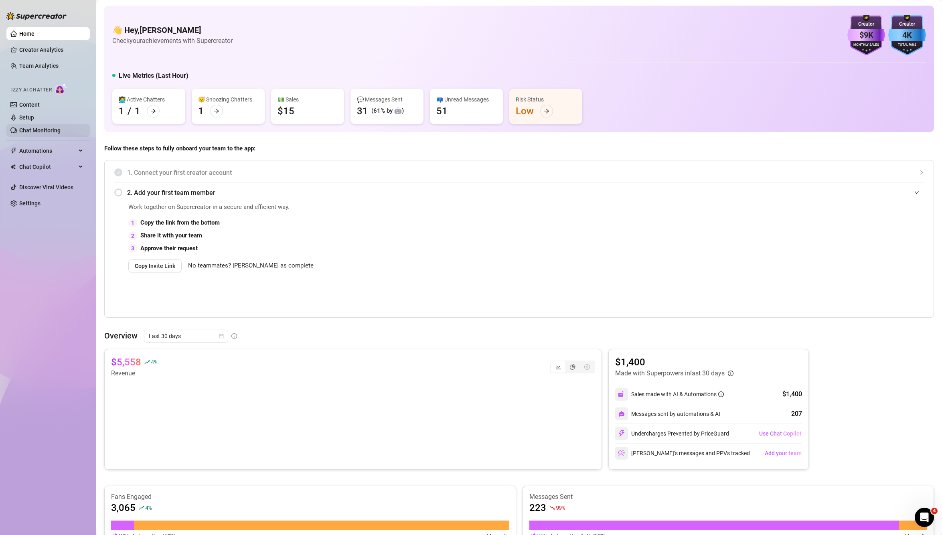
click at [29, 130] on link "Chat Monitoring" at bounding box center [39, 130] width 41 height 6
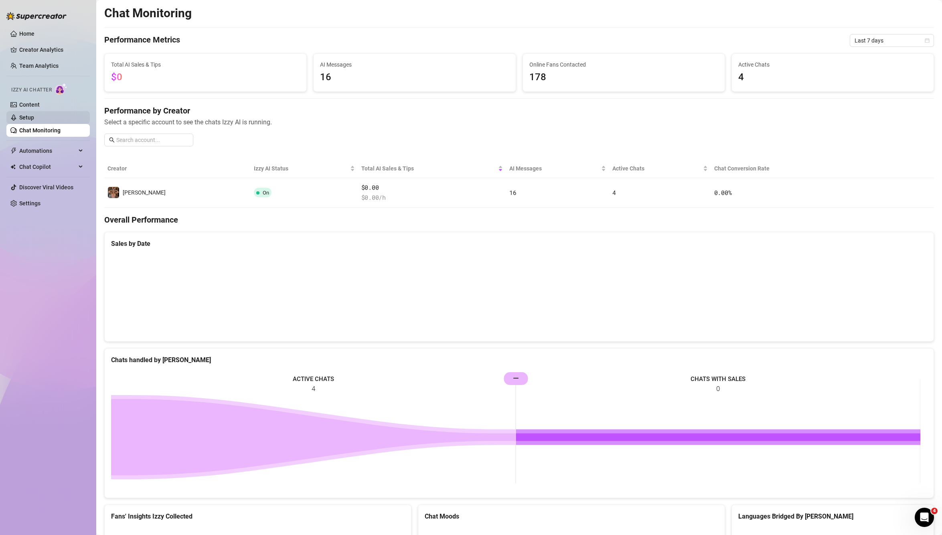
click at [28, 117] on link "Setup" at bounding box center [26, 117] width 15 height 6
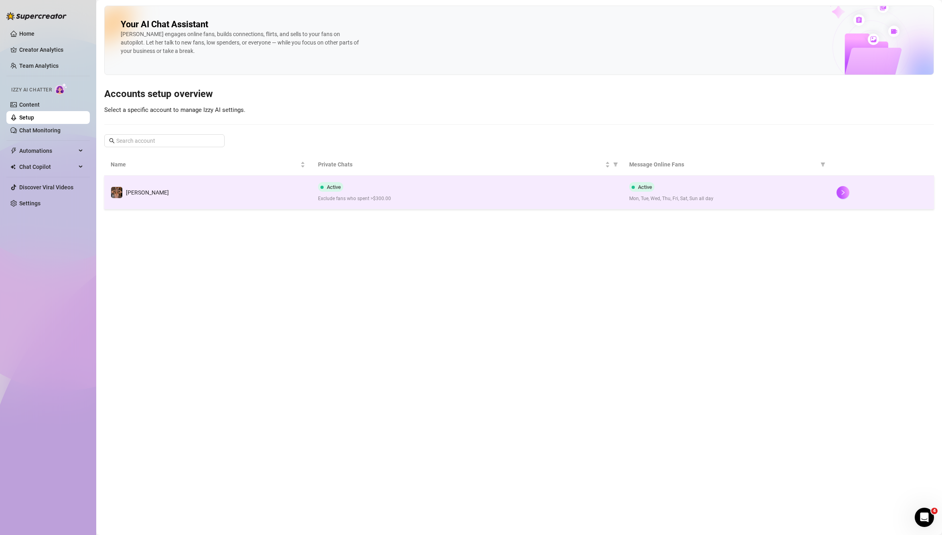
click at [522, 190] on div "Active Exclude fans who spent >$300.00" at bounding box center [467, 192] width 298 height 20
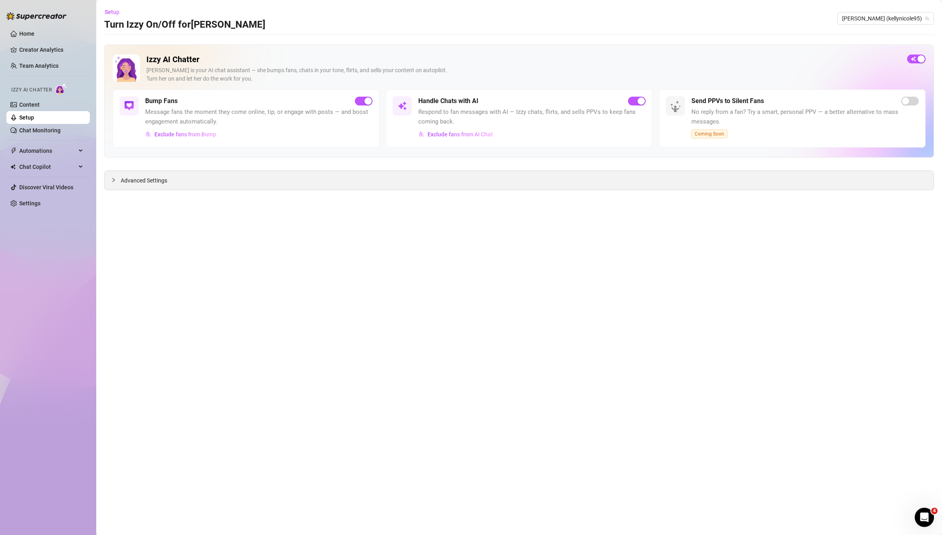
click at [221, 176] on div "Advanced Settings" at bounding box center [519, 180] width 829 height 19
click at [441, 132] on span "Exclude fans from AI Chat" at bounding box center [460, 134] width 65 height 6
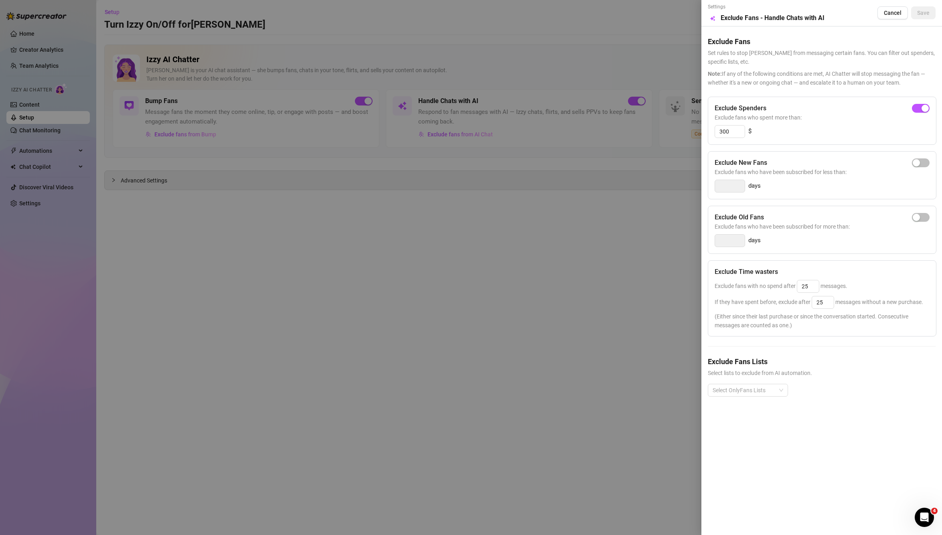
drag, startPoint x: 525, startPoint y: 179, endPoint x: 480, endPoint y: 142, distance: 57.9
click at [525, 177] on div at bounding box center [471, 267] width 942 height 535
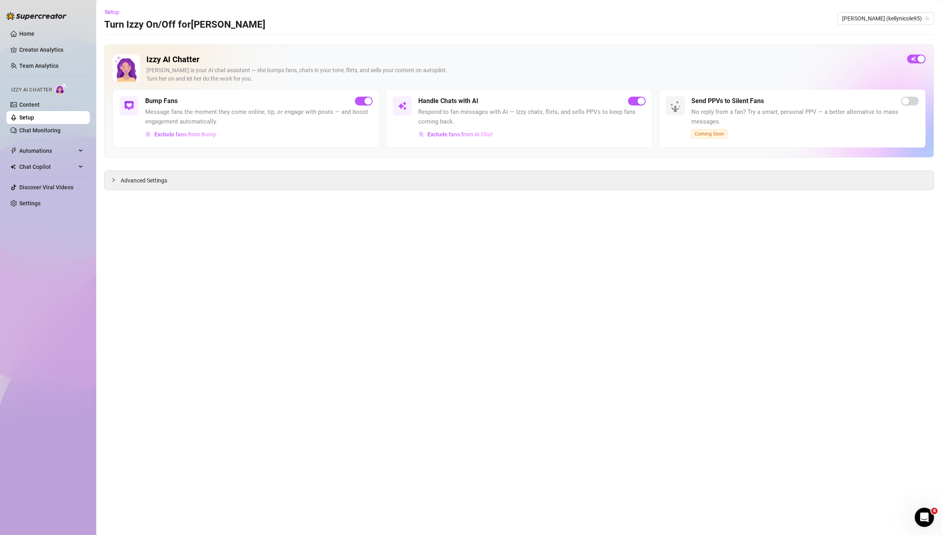
click at [422, 110] on span "Respond to fan messages with AI — Izzy chats, flirts, and sells PPVs to keep fa…" at bounding box center [531, 117] width 227 height 19
drag, startPoint x: 408, startPoint y: 102, endPoint x: 407, endPoint y: 118, distance: 16.5
click at [410, 102] on div at bounding box center [402, 105] width 19 height 19
click at [296, 179] on div "Advanced Settings" at bounding box center [519, 180] width 829 height 19
click at [133, 177] on span "Advanced Settings" at bounding box center [144, 180] width 47 height 9
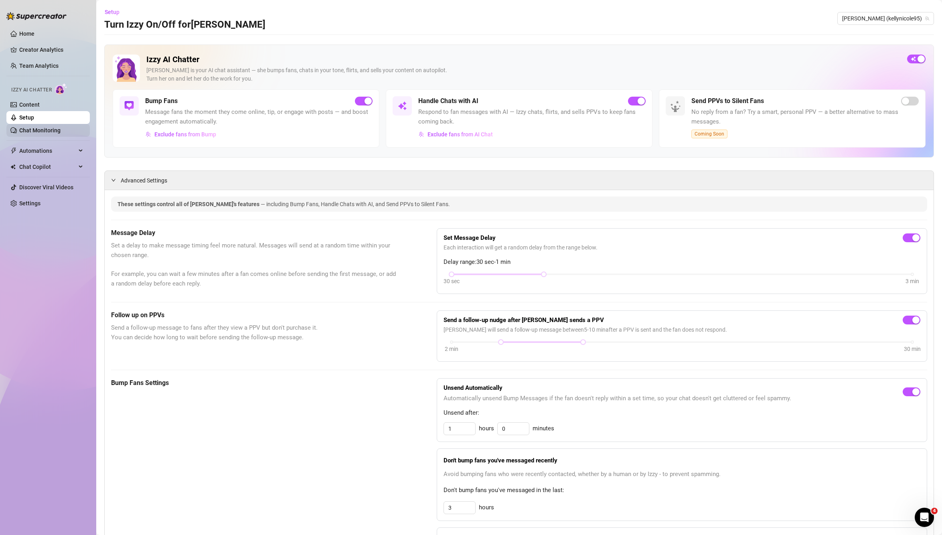
click at [21, 129] on link "Chat Monitoring" at bounding box center [39, 130] width 41 height 6
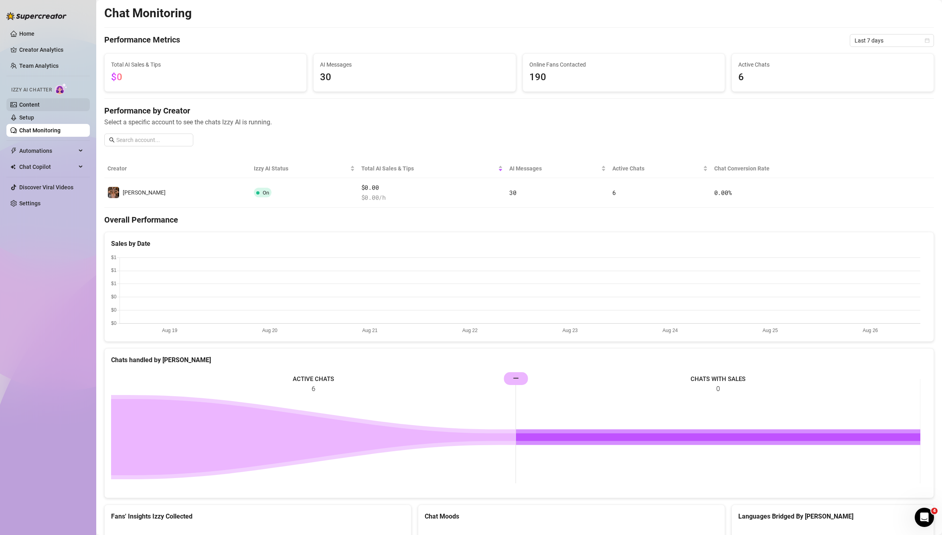
click at [39, 102] on link "Content" at bounding box center [29, 105] width 20 height 6
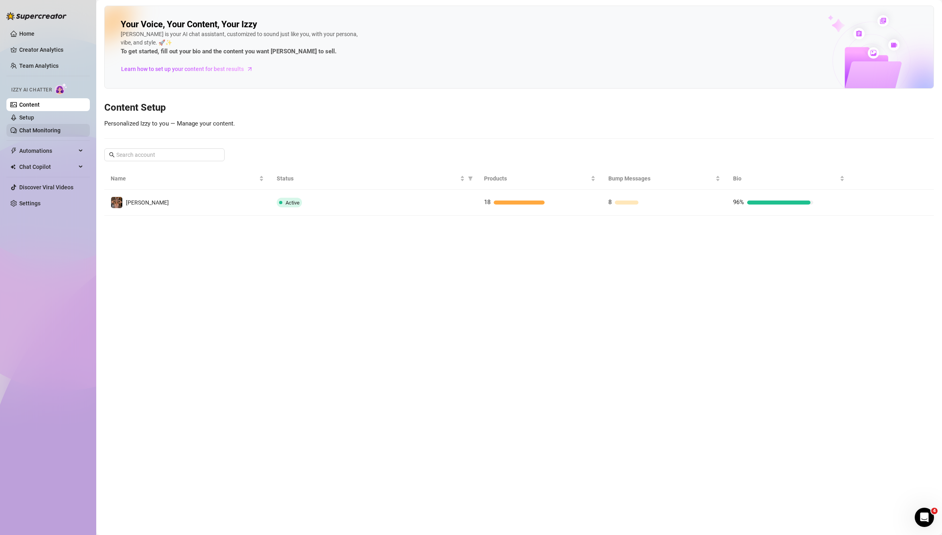
click at [24, 127] on link "Chat Monitoring" at bounding box center [39, 130] width 41 height 6
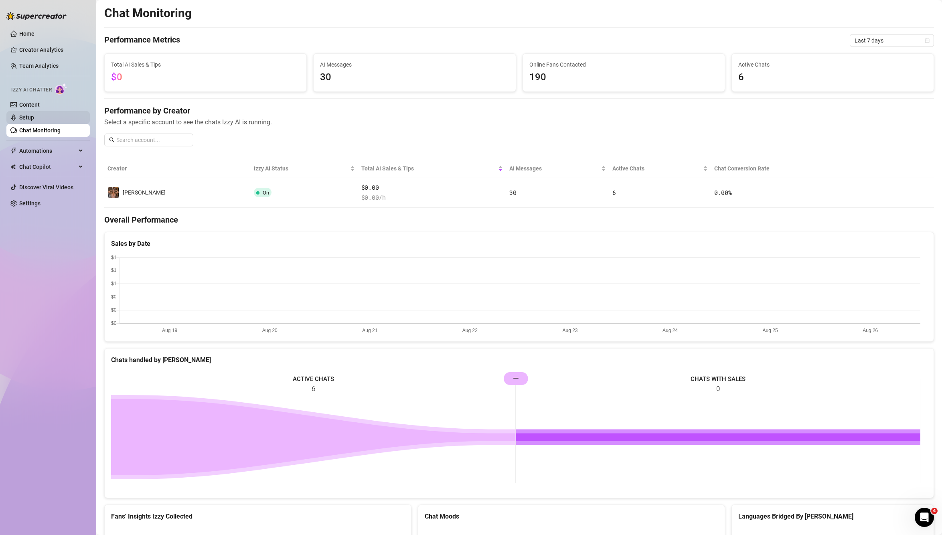
click at [28, 117] on link "Setup" at bounding box center [26, 117] width 15 height 6
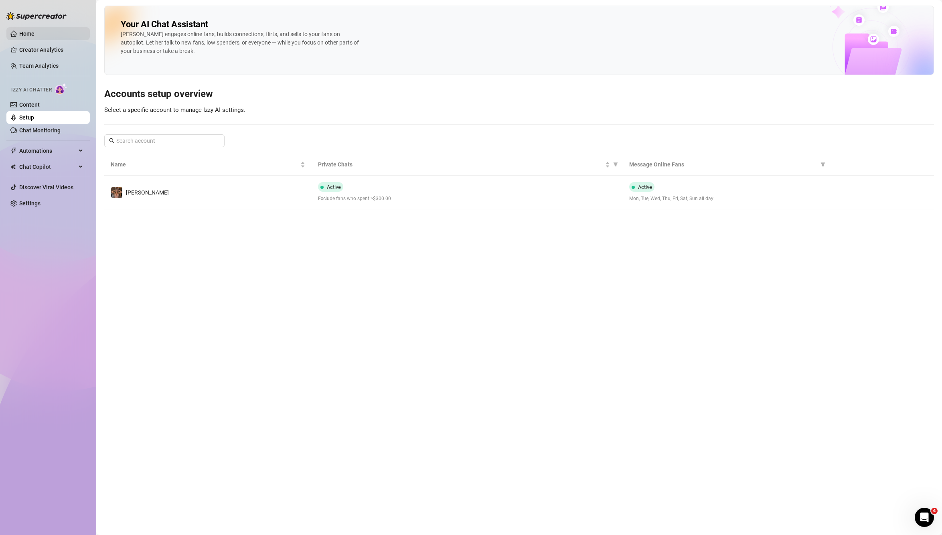
click at [30, 32] on link "Home" at bounding box center [26, 33] width 15 height 6
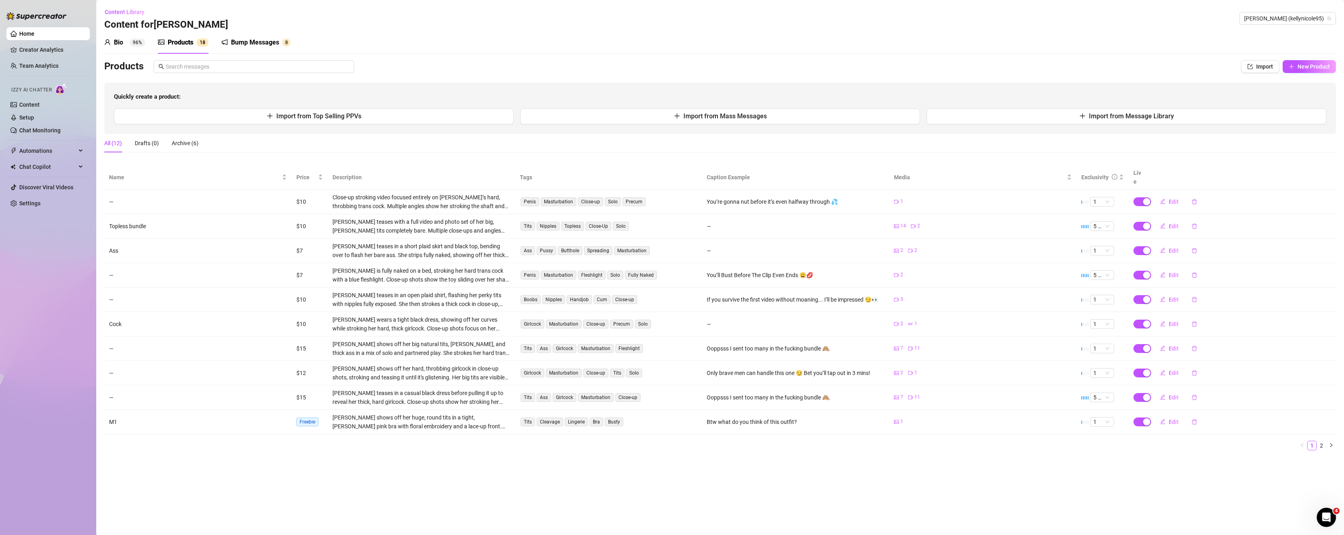
click at [233, 41] on div "Bump Messages" at bounding box center [255, 43] width 48 height 10
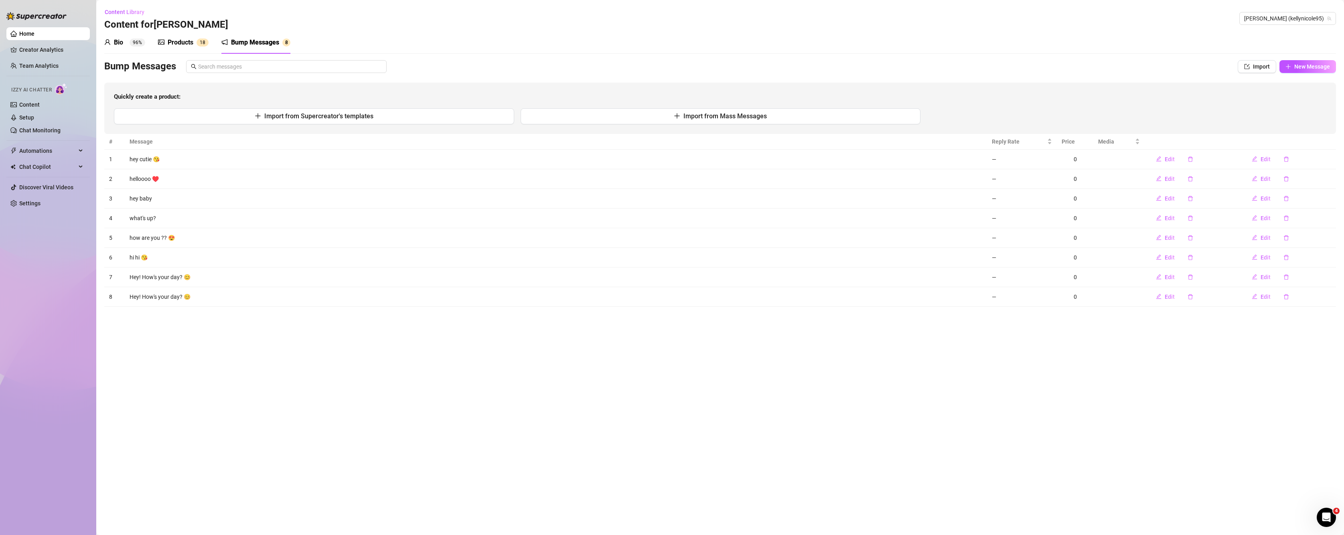
click at [180, 41] on div "Products" at bounding box center [181, 43] width 26 height 10
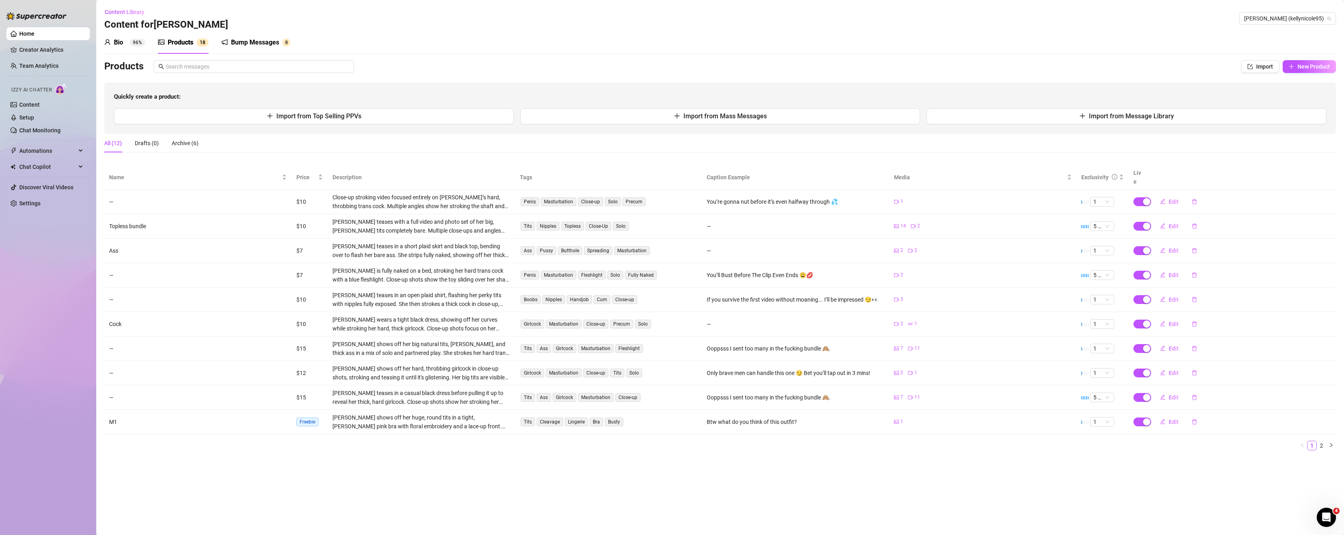
click at [124, 41] on div "Bio 96%" at bounding box center [124, 43] width 41 height 10
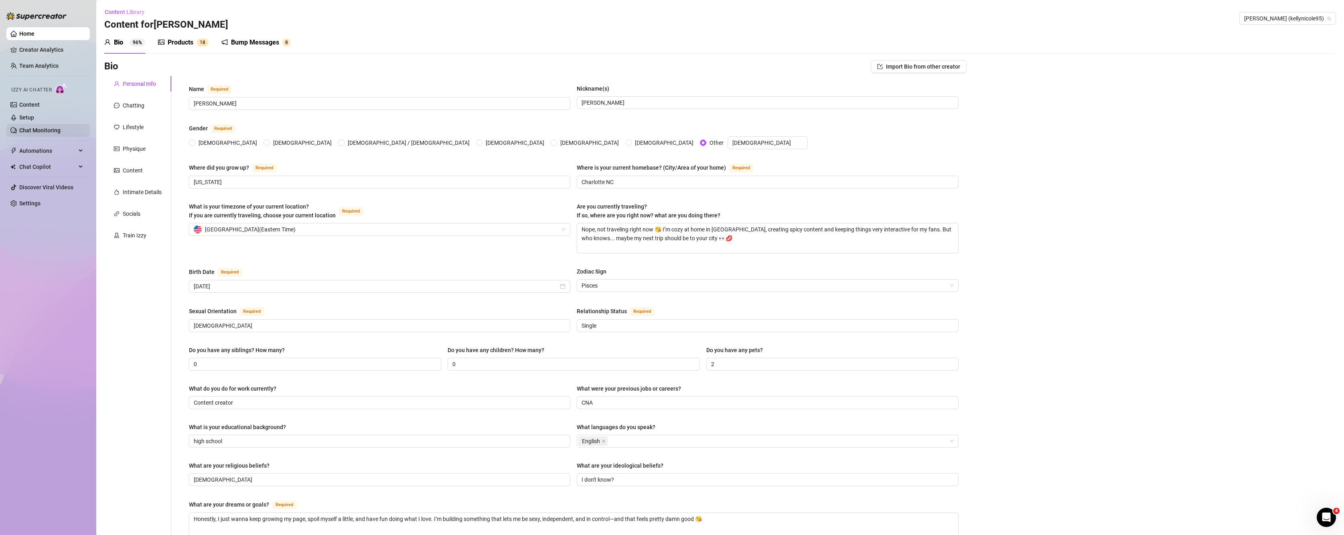
click at [40, 134] on link "Chat Monitoring" at bounding box center [39, 130] width 41 height 6
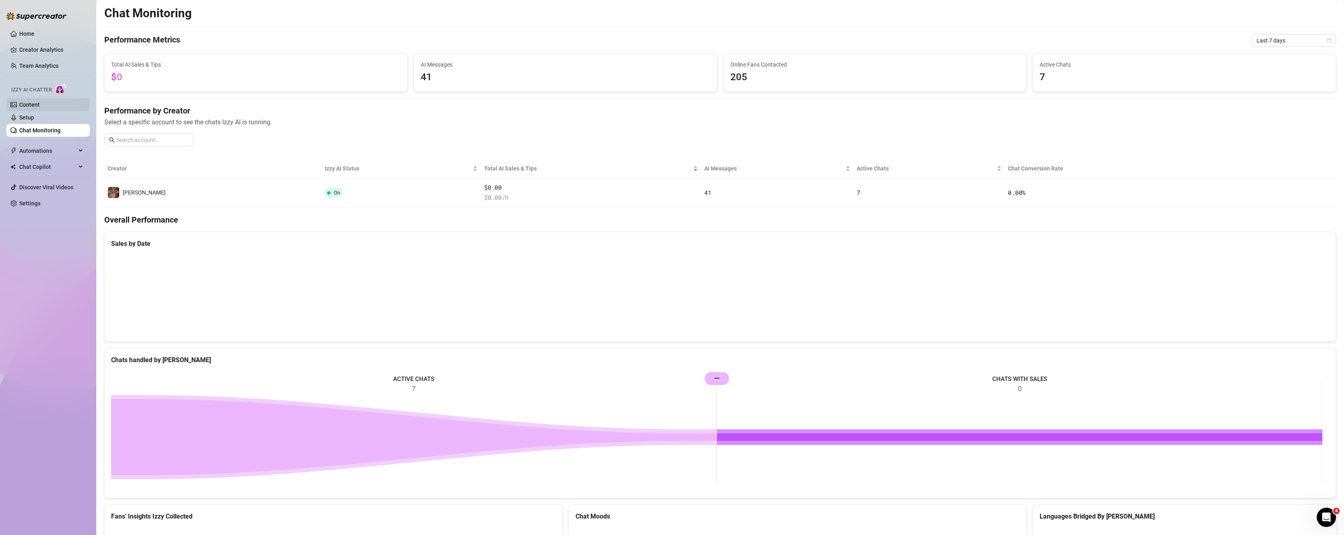
click at [22, 102] on link "Content" at bounding box center [29, 105] width 20 height 6
